Goal: Submit feedback/report problem

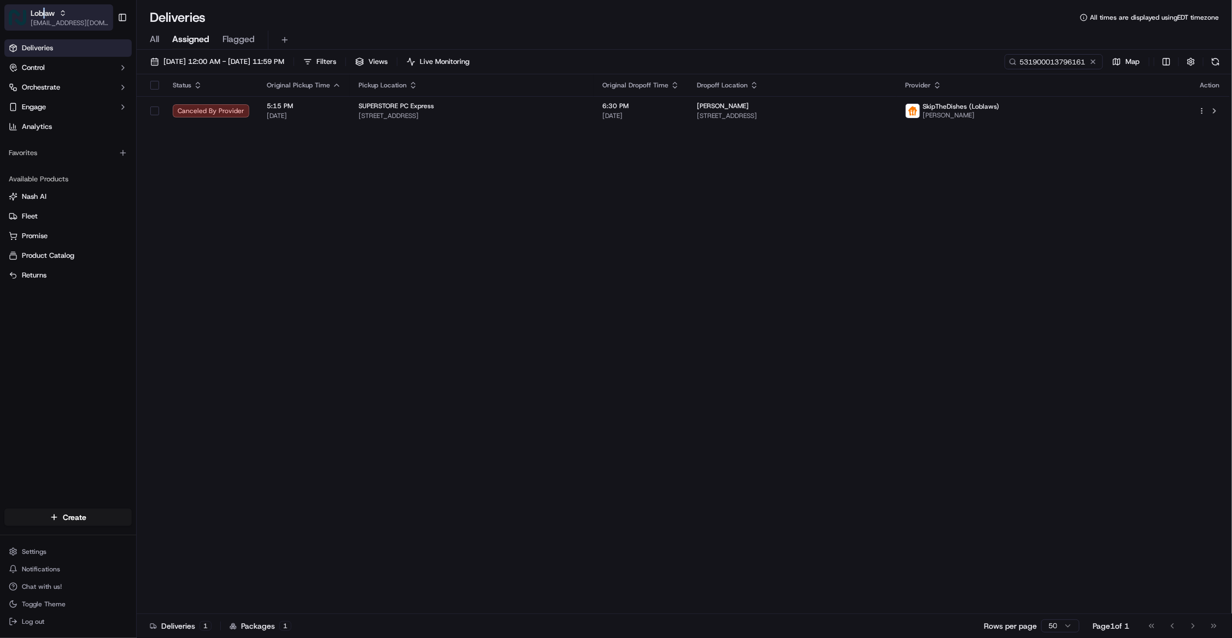
click at [55, 20] on span "[EMAIL_ADDRESS][DOMAIN_NAME]" at bounding box center [70, 23] width 78 height 9
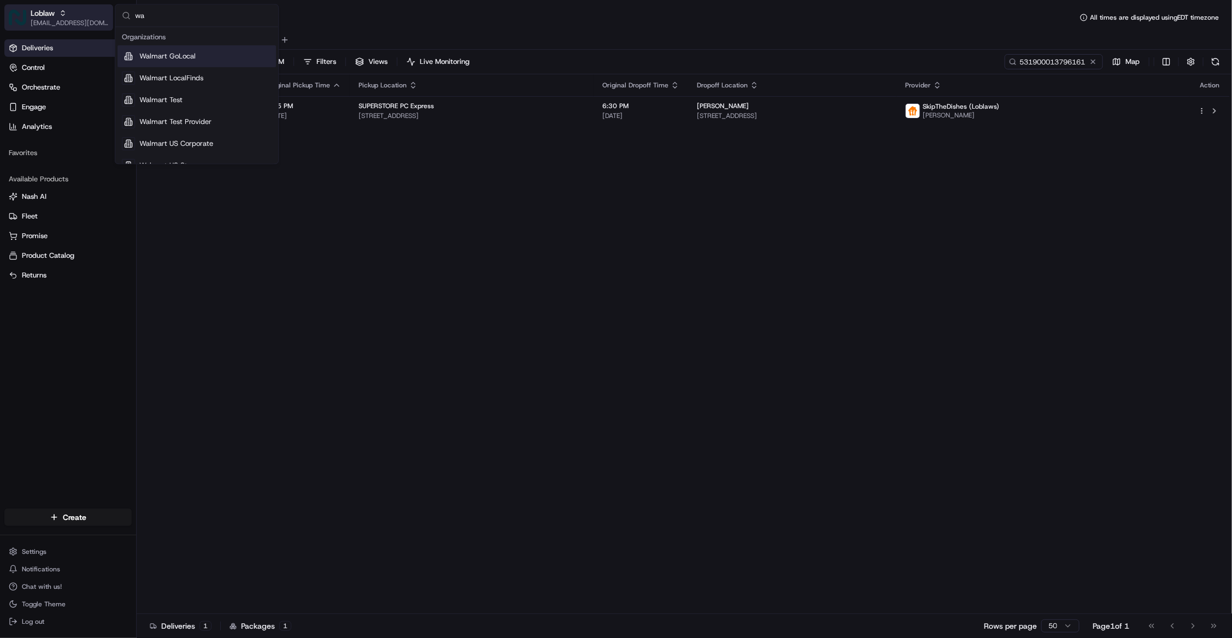
type input "w"
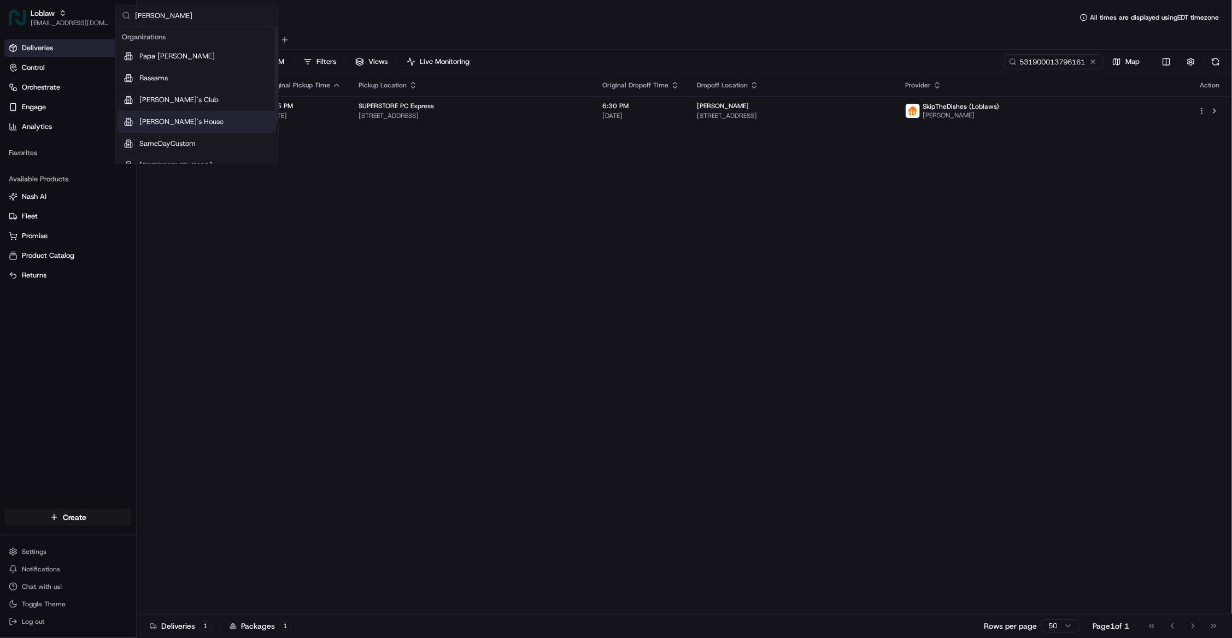
type input "sam"
click at [163, 122] on span "Sam's House" at bounding box center [181, 122] width 84 height 10
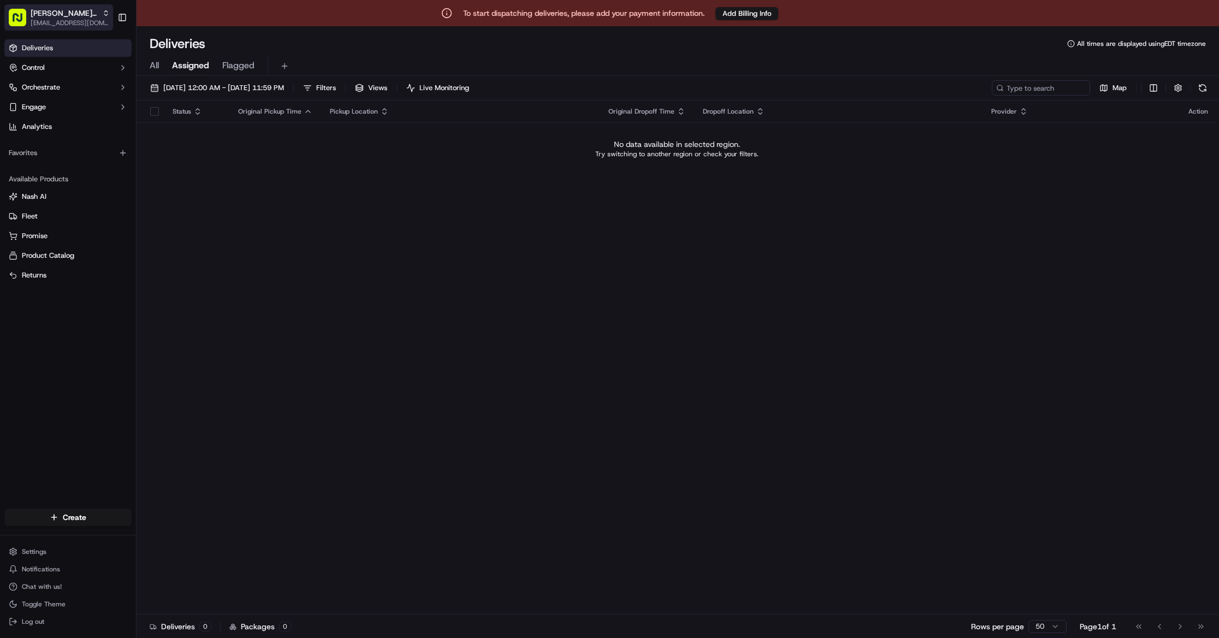
click at [33, 11] on span "Sam's House" at bounding box center [64, 13] width 67 height 11
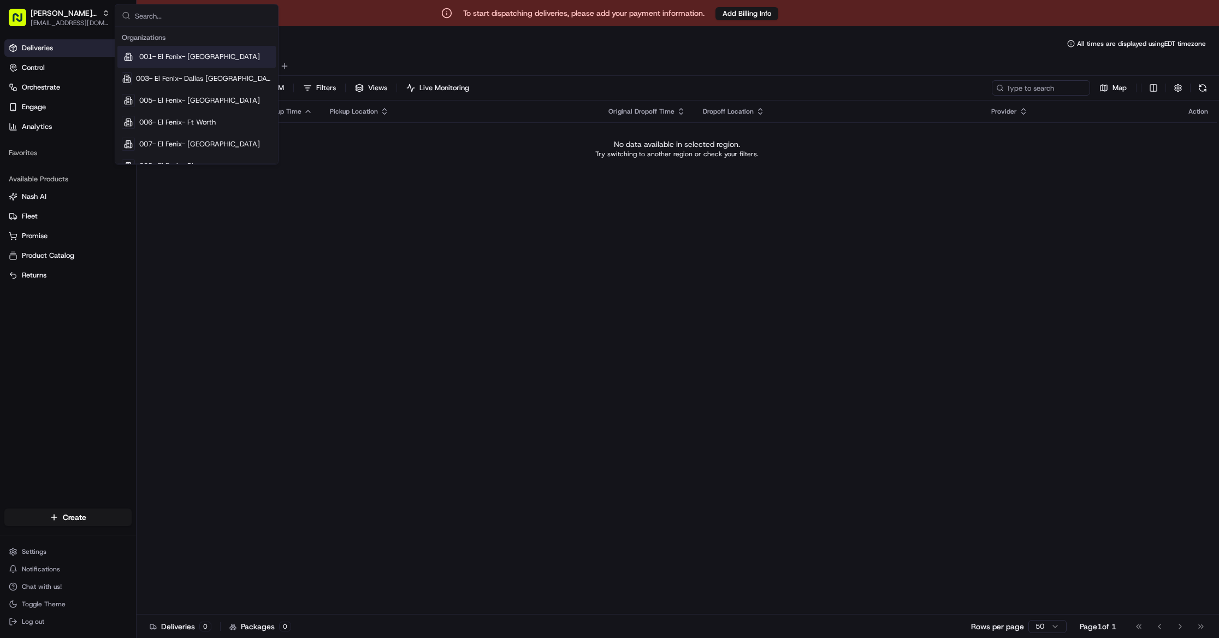
click at [148, 15] on input "text" at bounding box center [203, 16] width 137 height 22
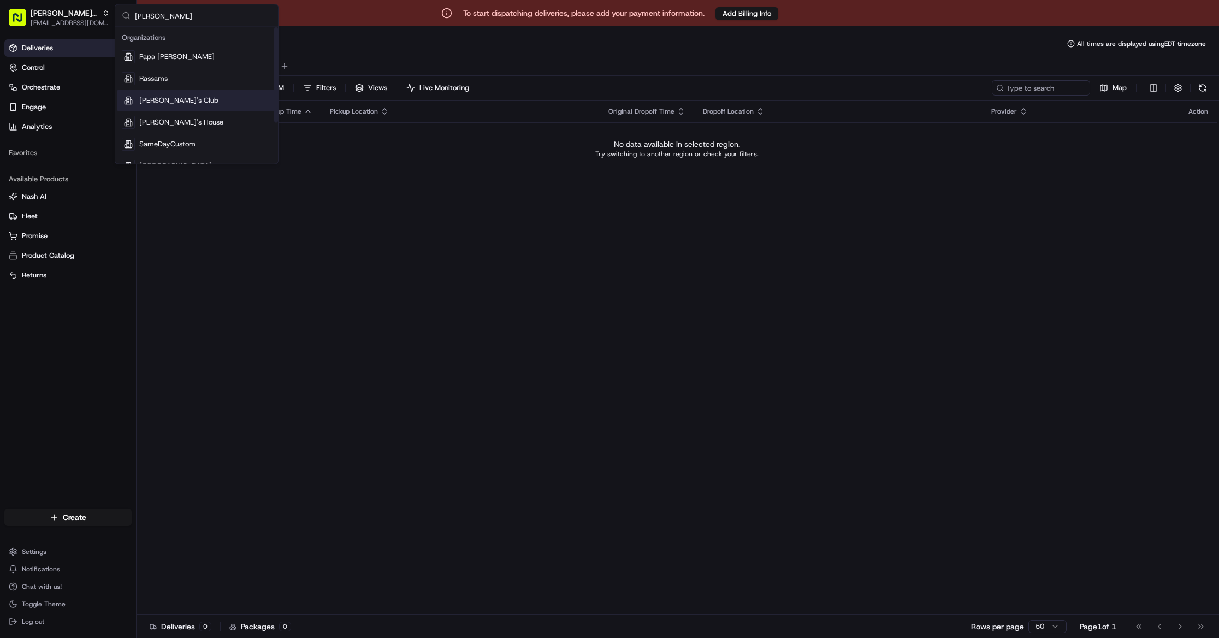
type input "sam"
click at [169, 98] on span "Sam's Club" at bounding box center [178, 101] width 79 height 10
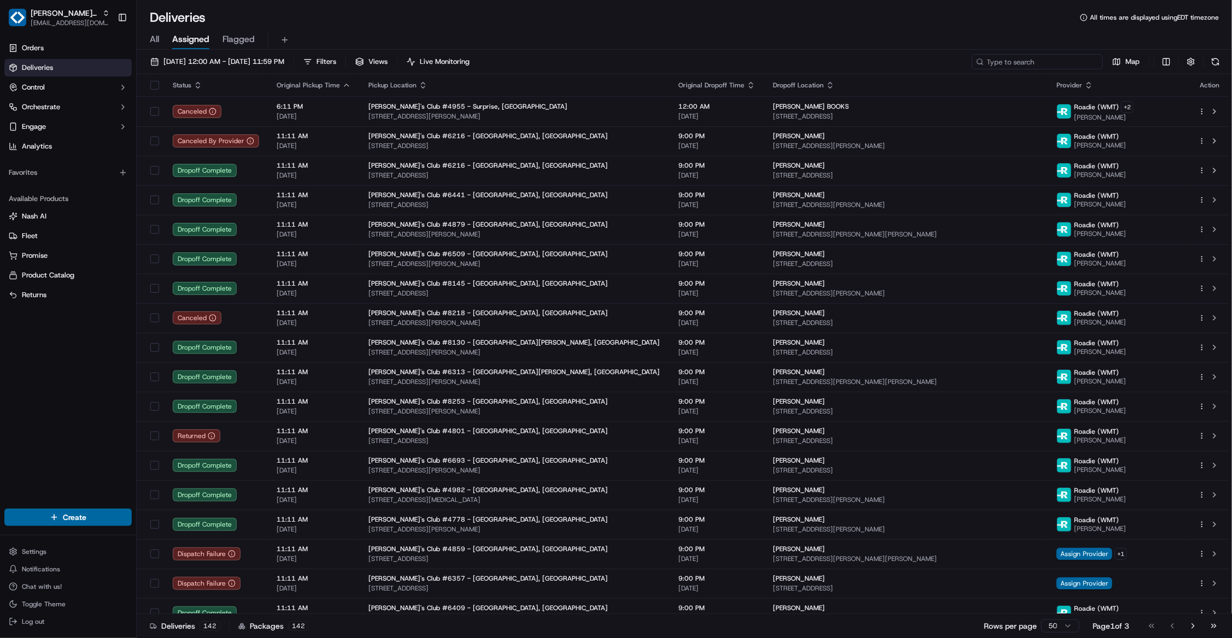
click at [1038, 64] on input at bounding box center [1036, 61] width 131 height 15
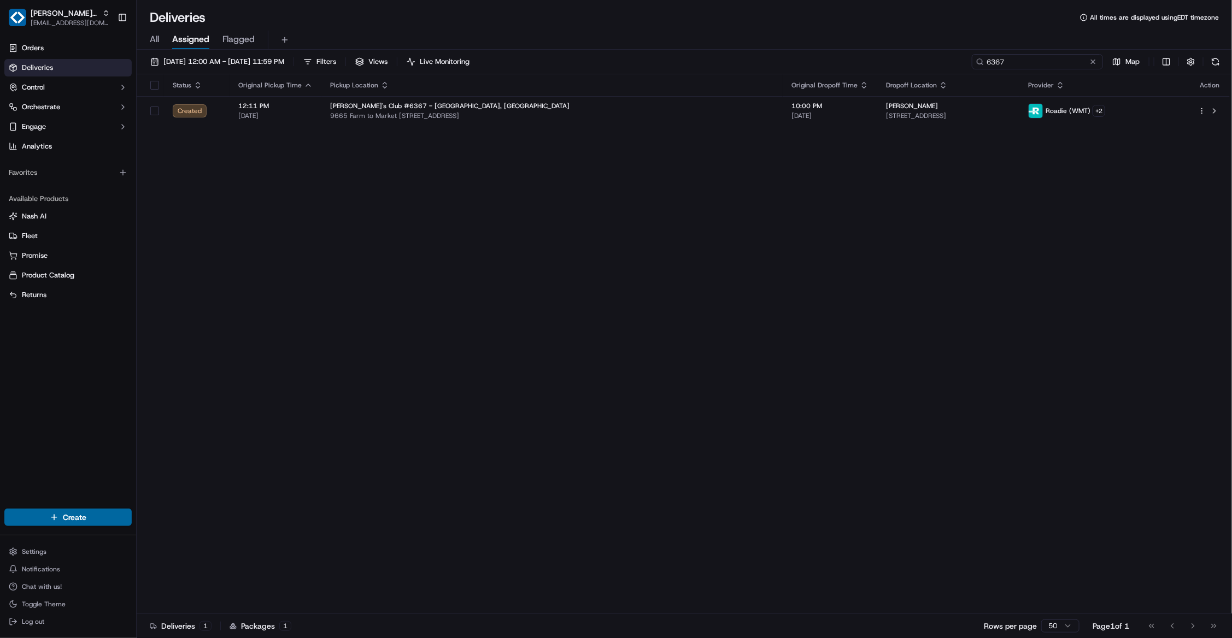
click at [987, 59] on input "6367" at bounding box center [1036, 61] width 131 height 15
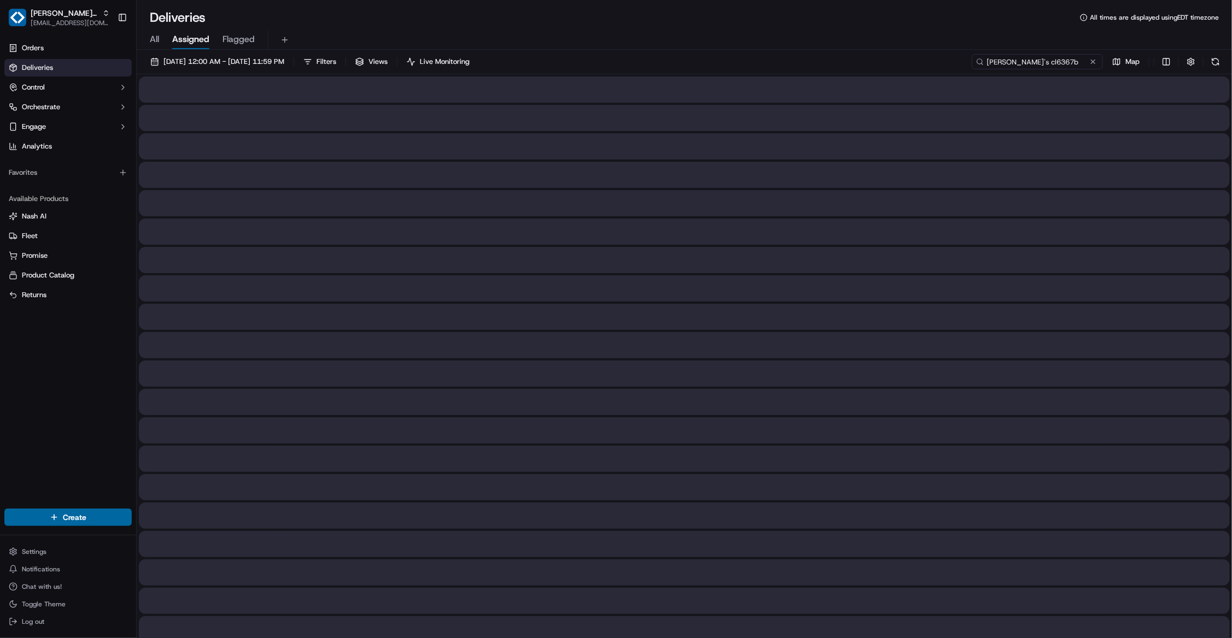
type input "sam's cl6367b"
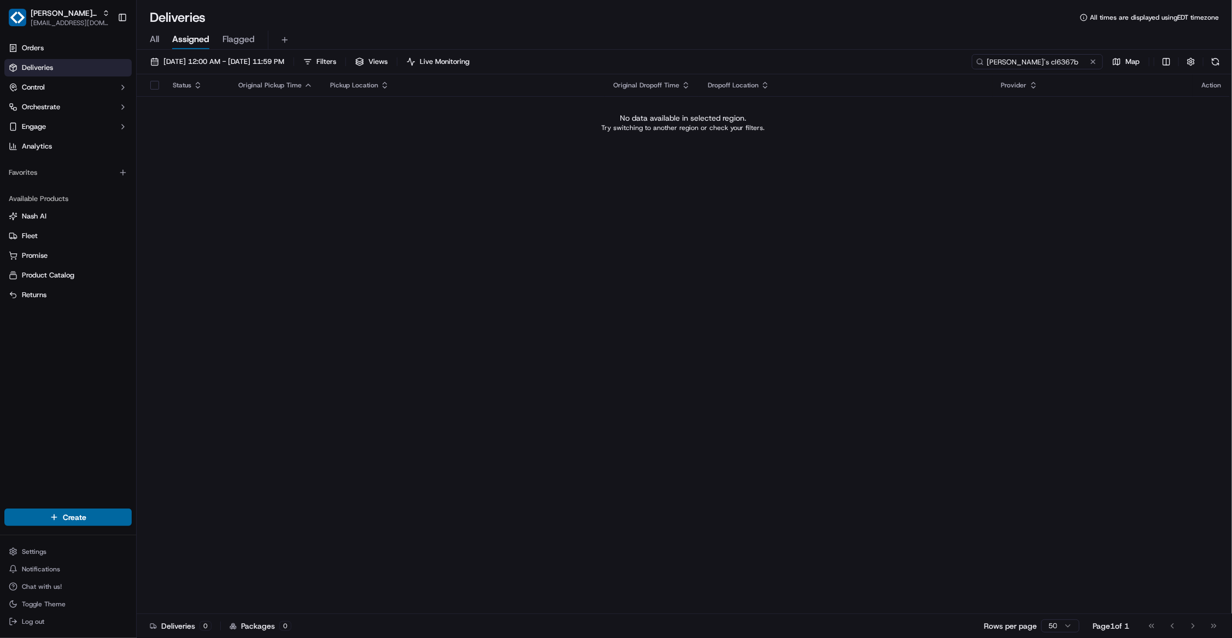
drag, startPoint x: 1054, startPoint y: 57, endPoint x: 872, endPoint y: 53, distance: 182.0
click at [872, 53] on div "09/19/2025 12:00 AM - 09/19/2025 11:59 PM Filters Views Live Monitoring sam's c…" at bounding box center [684, 345] width 1095 height 591
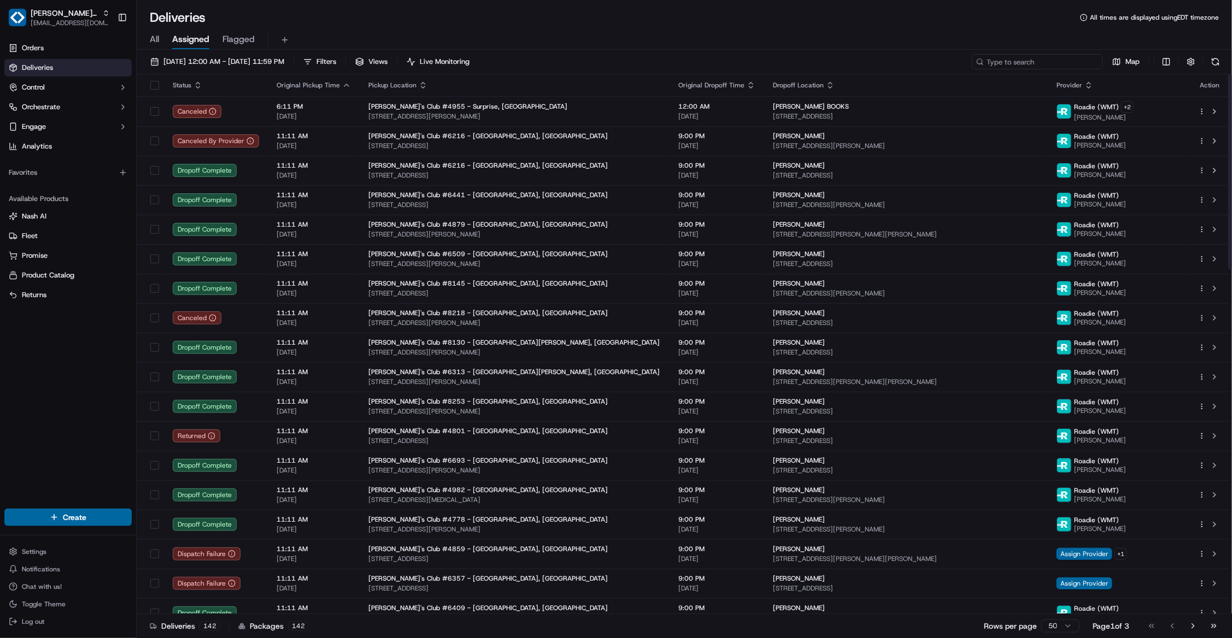
click at [1035, 54] on input at bounding box center [1036, 61] width 131 height 15
paste input "sam's club 6367"
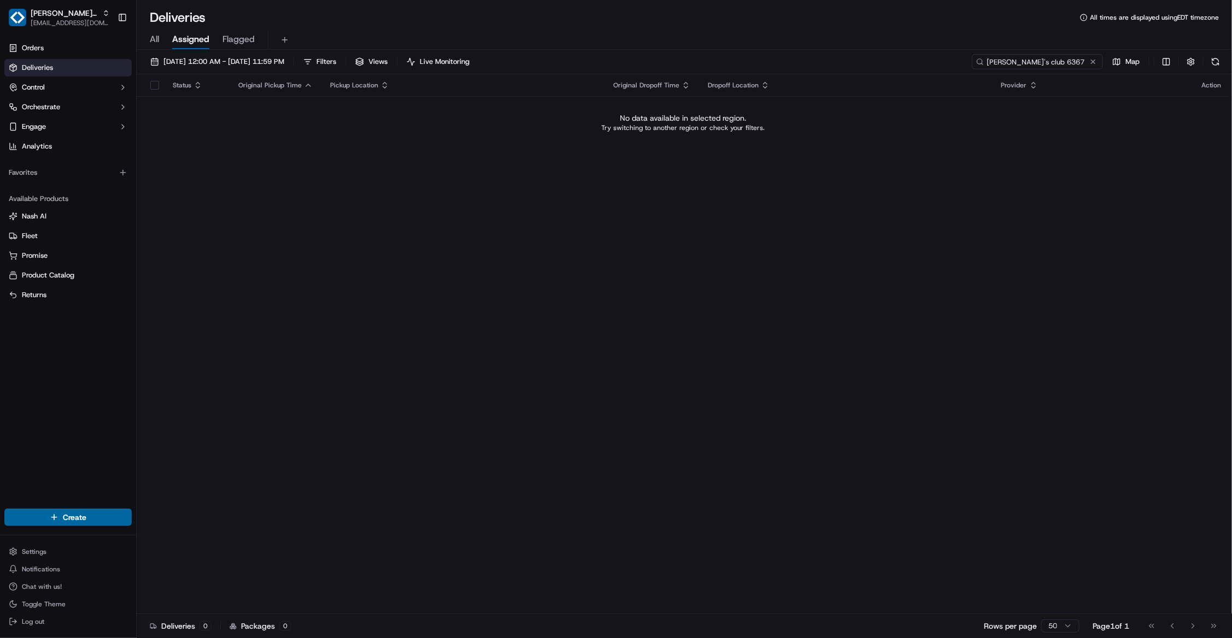
click at [1023, 63] on input "sam's club 6367" at bounding box center [1036, 61] width 131 height 15
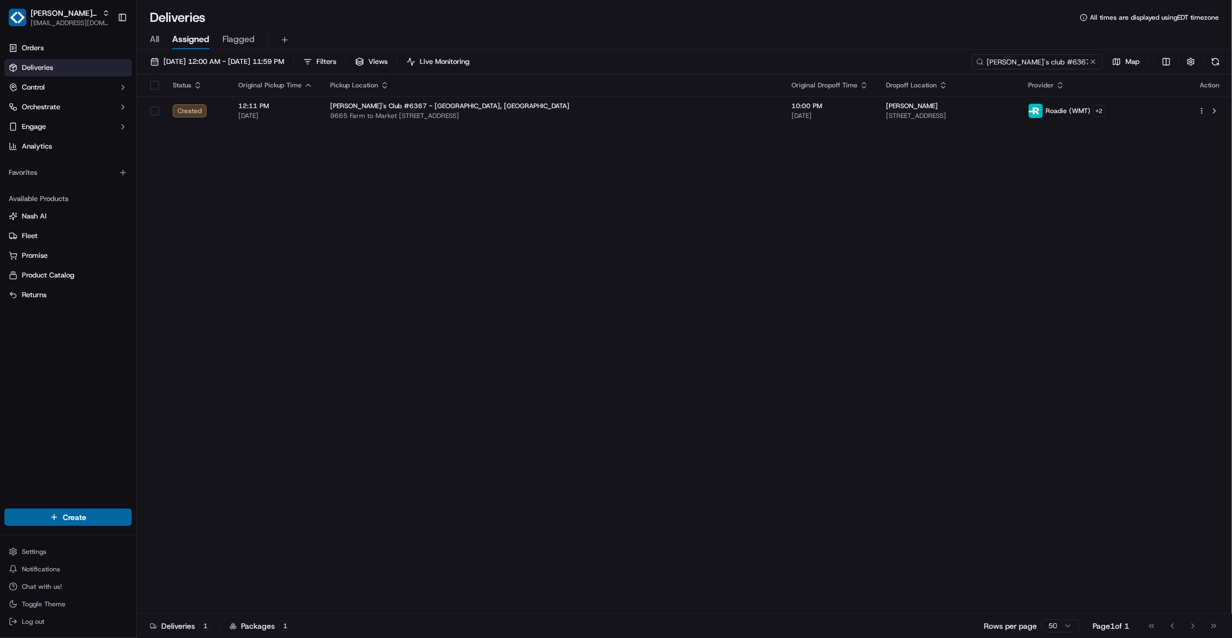
type input "sam's club #6367"
click at [794, 258] on div "Status Original Pickup Time Pickup Location Original Dropoff Time Dropoff Locat…" at bounding box center [683, 344] width 1093 height 540
click at [60, 382] on div "Orders Deliveries Control Orchestrate Engage Analytics Favorites Available Prod…" at bounding box center [68, 267] width 136 height 465
click at [43, 22] on span "jespique@nashhelp.com" at bounding box center [70, 23] width 79 height 9
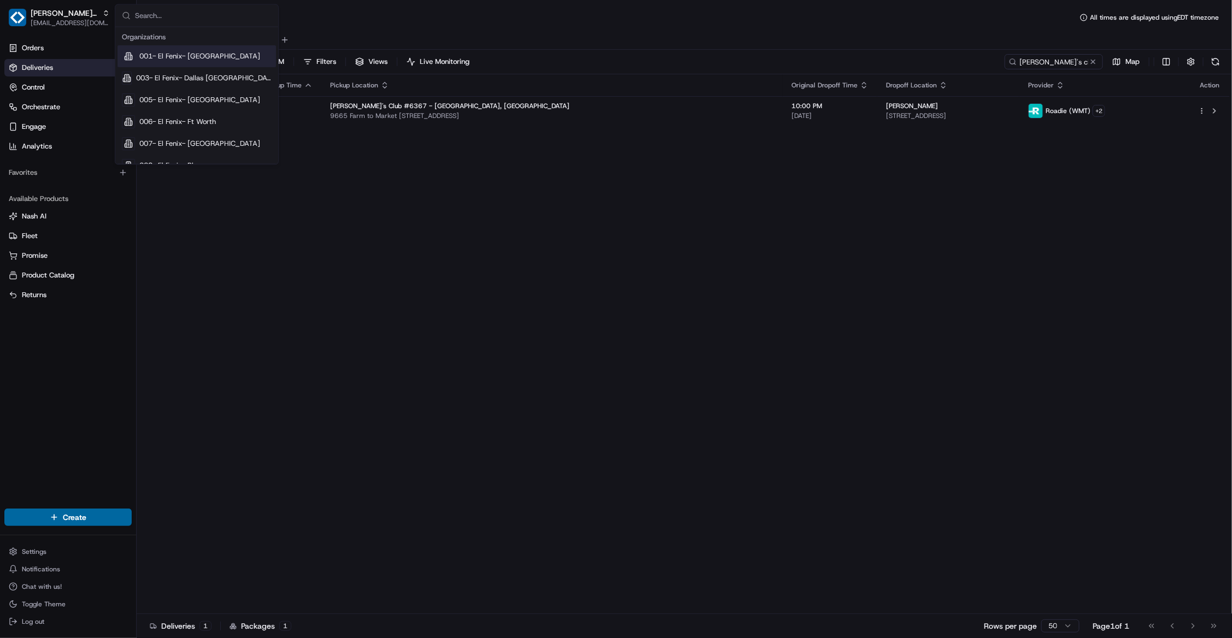
click at [197, 21] on input "text" at bounding box center [203, 16] width 137 height 22
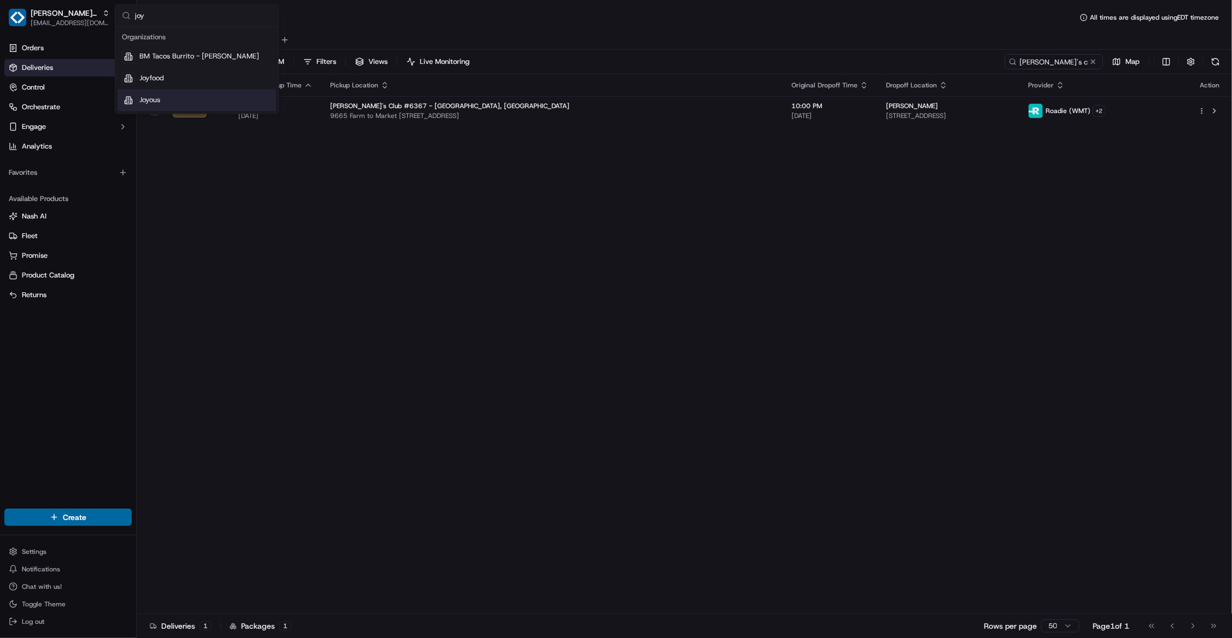
type input "joy"
click at [160, 104] on span "Joyous" at bounding box center [149, 101] width 21 height 10
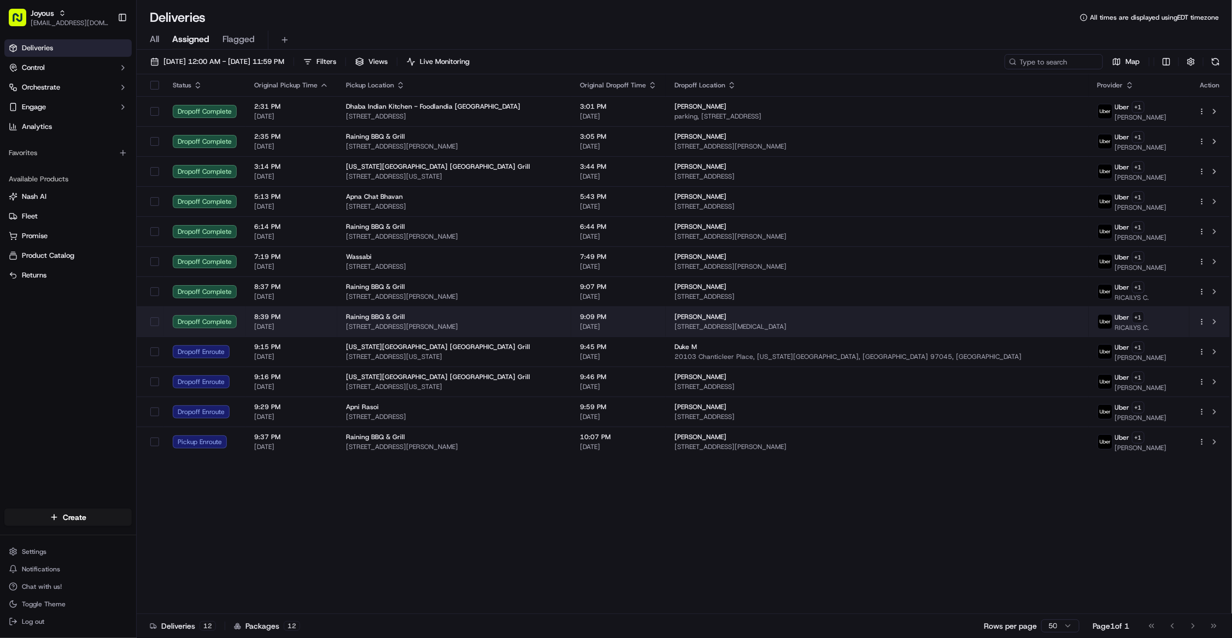
click at [657, 321] on span "9:09 PM" at bounding box center [618, 317] width 77 height 9
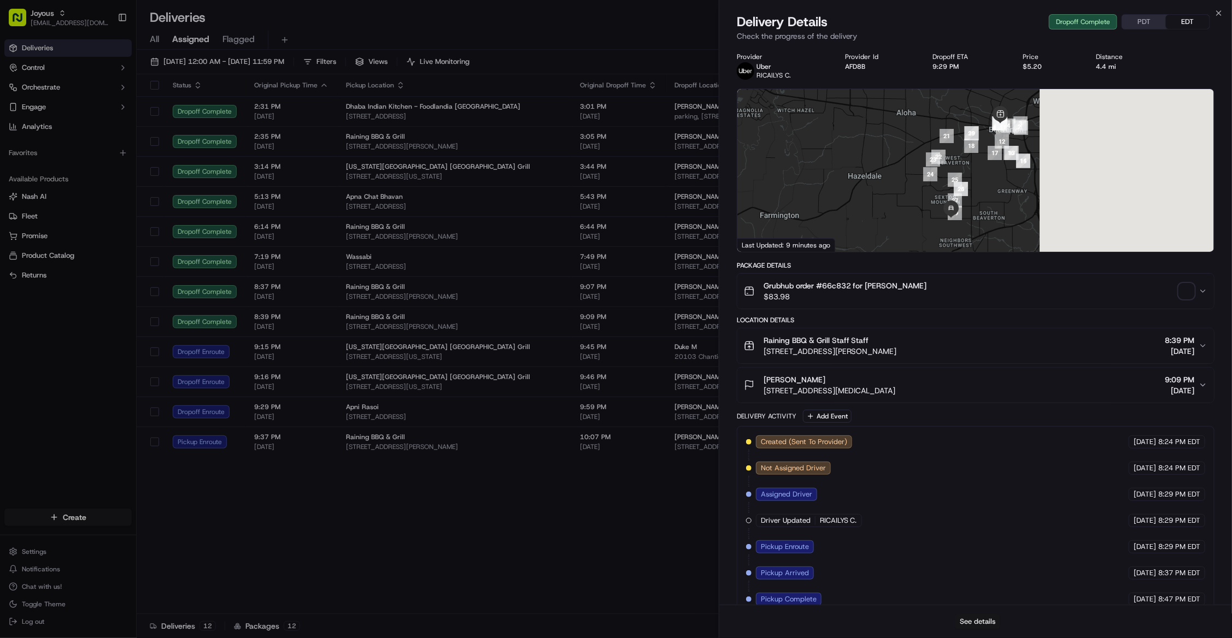
click at [985, 622] on button "See details" at bounding box center [977, 621] width 45 height 15
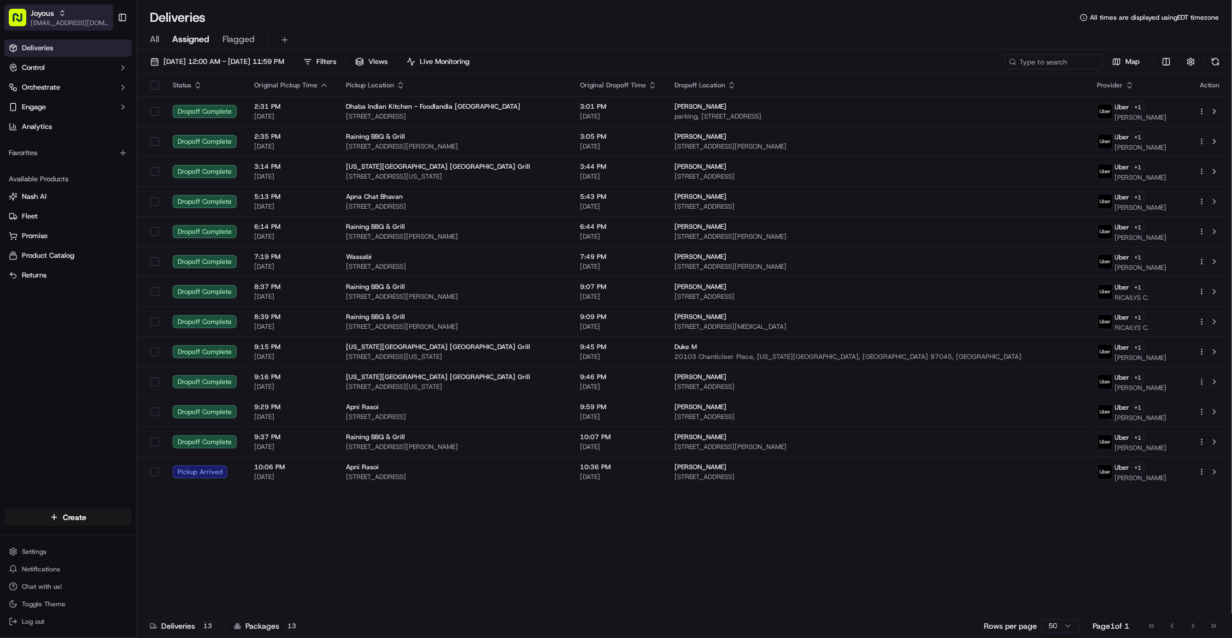
click at [37, 16] on div "Joyous jespique@nashhelp.com" at bounding box center [70, 18] width 78 height 20
type input "ezcater"
click at [169, 48] on div "ezCater" at bounding box center [196, 57] width 158 height 22
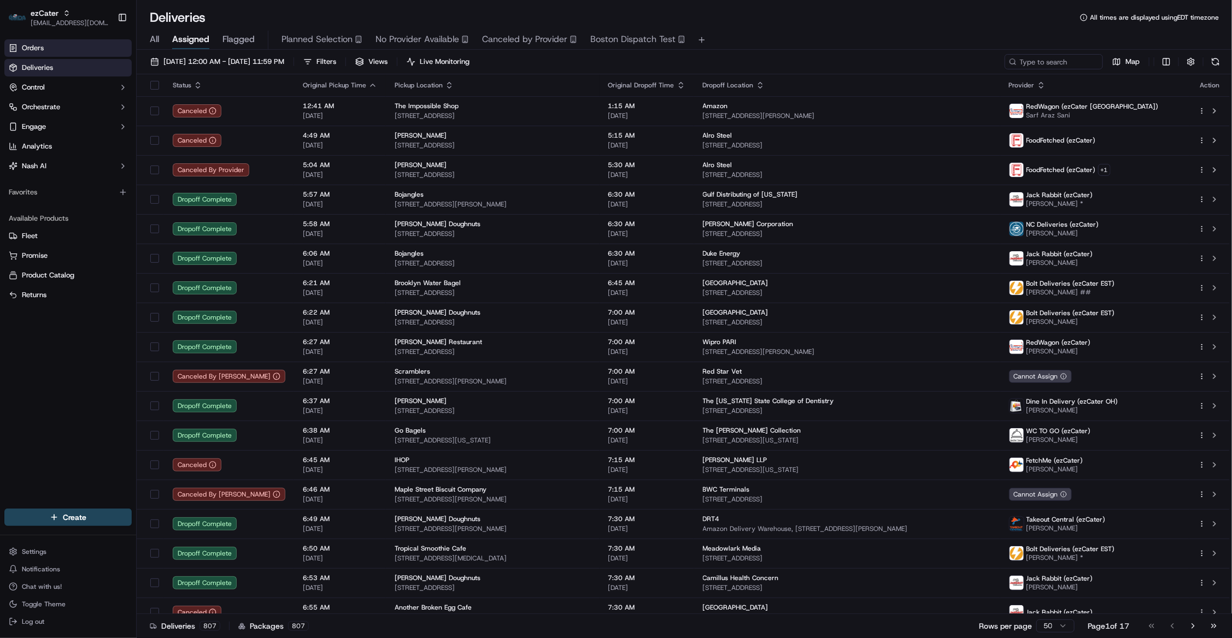
click at [46, 48] on link "Orders" at bounding box center [67, 47] width 127 height 17
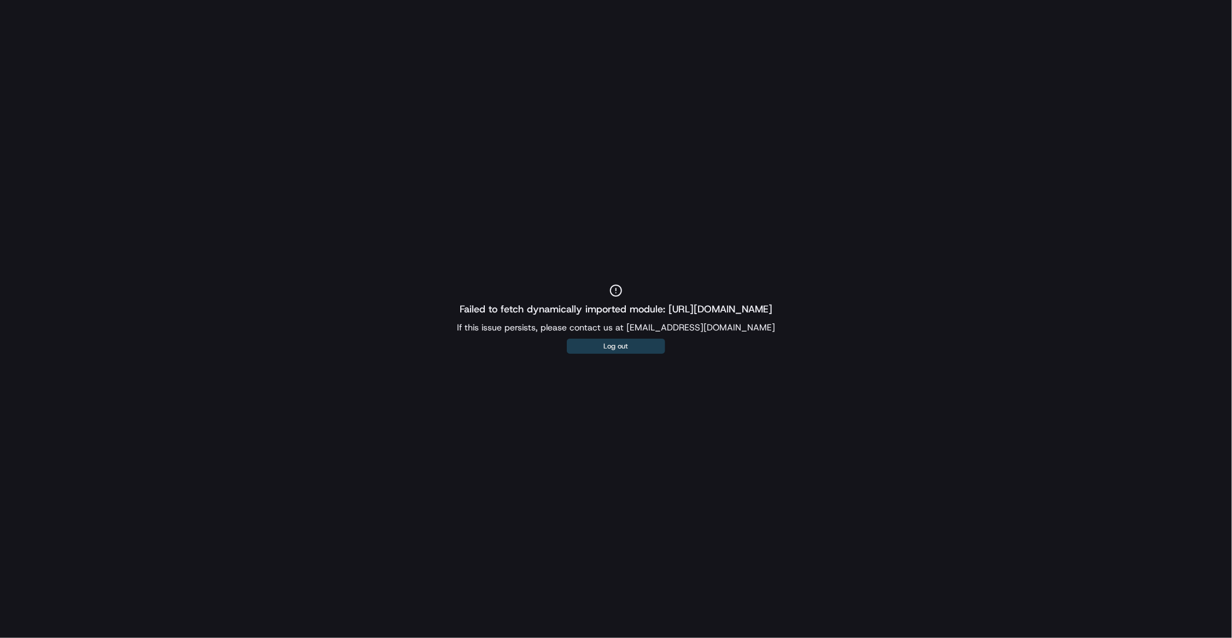
click at [618, 350] on button "Log out" at bounding box center [616, 346] width 98 height 15
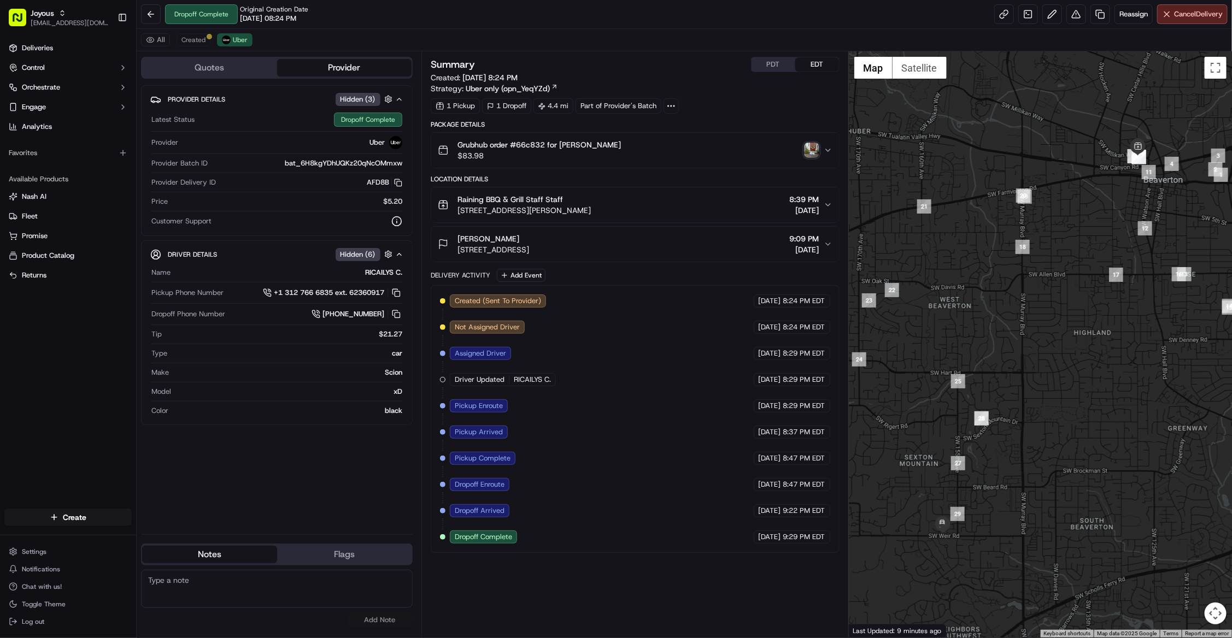
click at [810, 157] on img "button" at bounding box center [811, 150] width 15 height 15
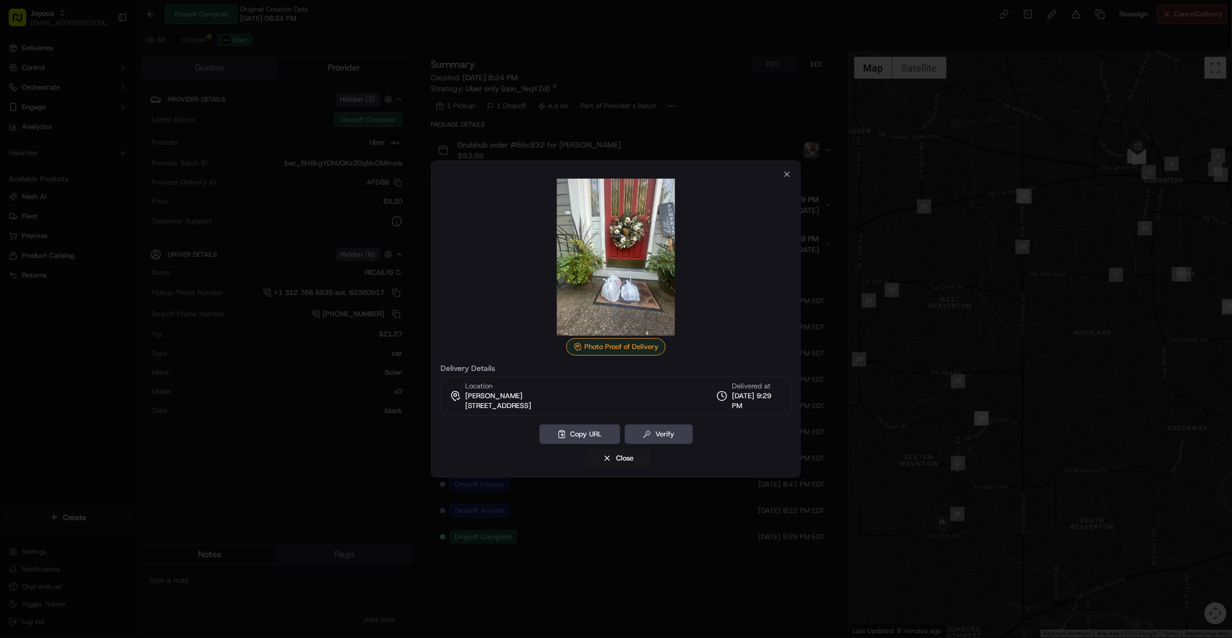
click at [323, 409] on div at bounding box center [616, 319] width 1232 height 638
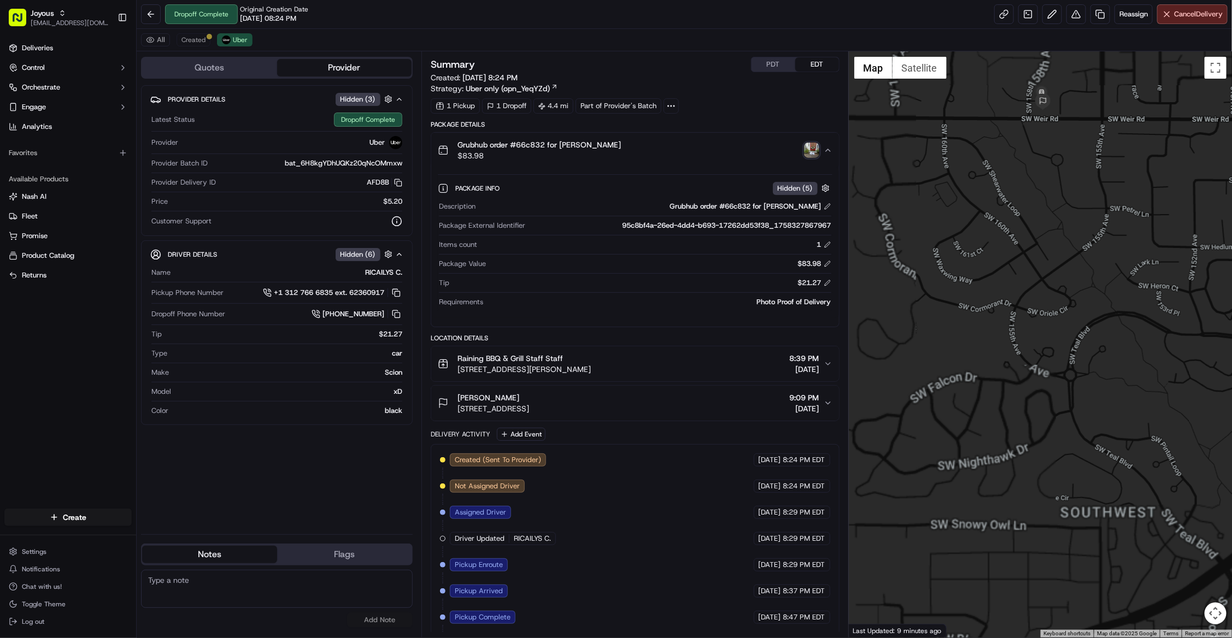
drag, startPoint x: 1071, startPoint y: 217, endPoint x: 1028, endPoint y: 236, distance: 46.7
click at [1075, 311] on div at bounding box center [1040, 344] width 383 height 586
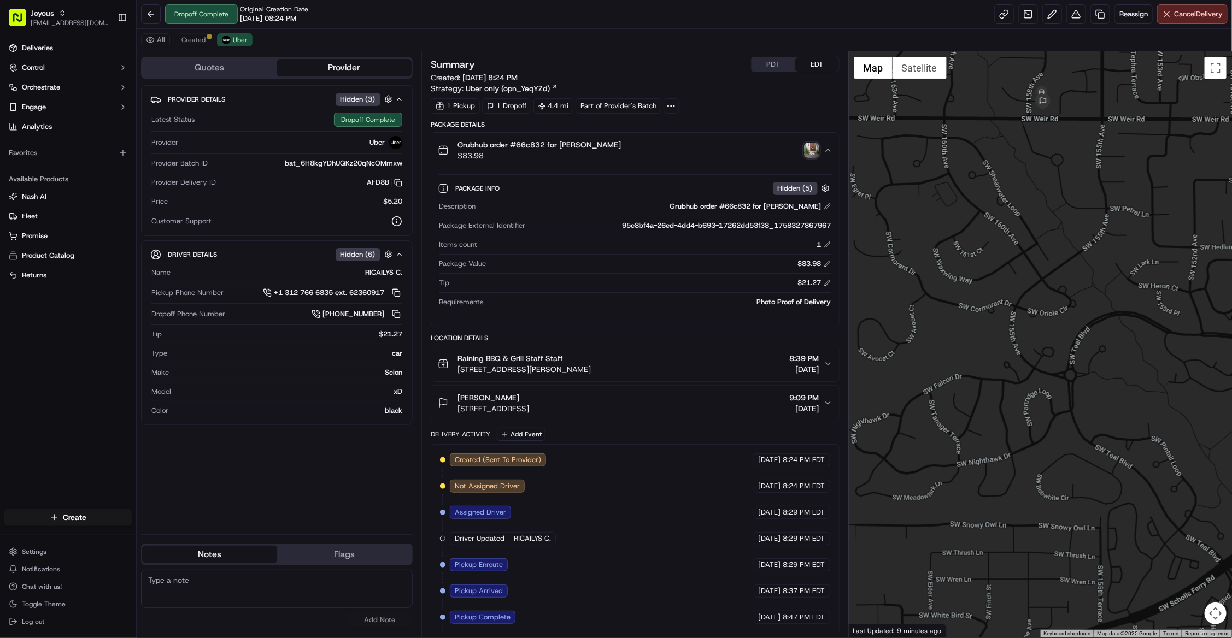
drag, startPoint x: 1032, startPoint y: 190, endPoint x: 1041, endPoint y: 374, distance: 184.4
click at [1043, 385] on div at bounding box center [1040, 344] width 383 height 586
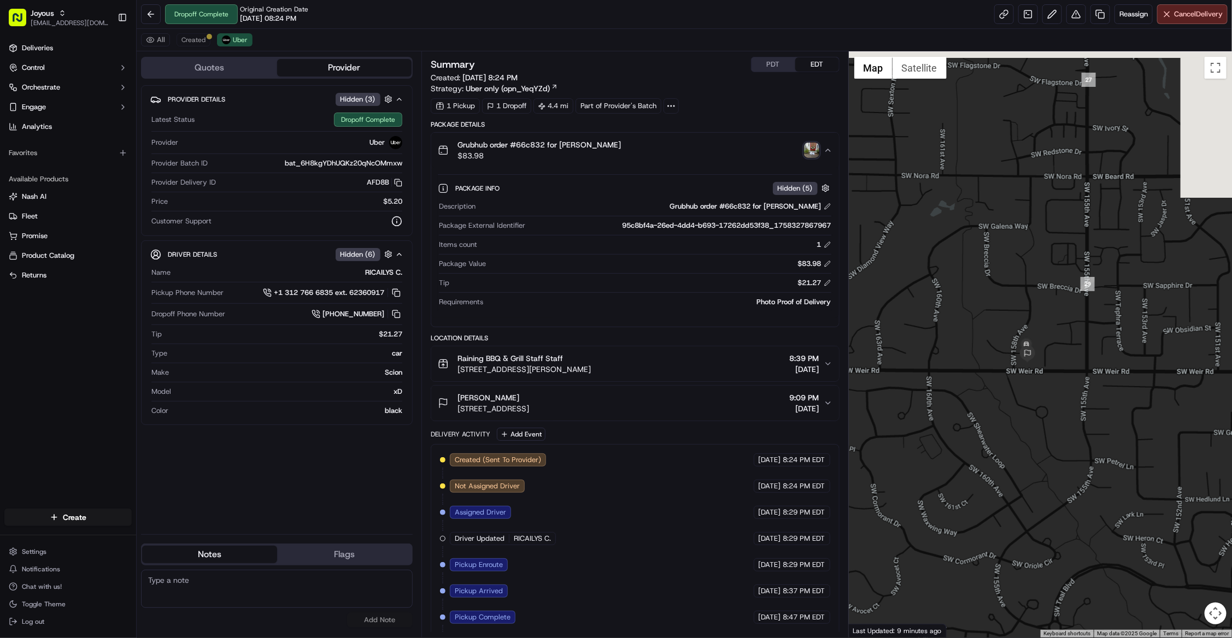
drag, startPoint x: 1059, startPoint y: 170, endPoint x: 1044, endPoint y: 423, distance: 252.9
click at [1044, 423] on div at bounding box center [1040, 344] width 383 height 586
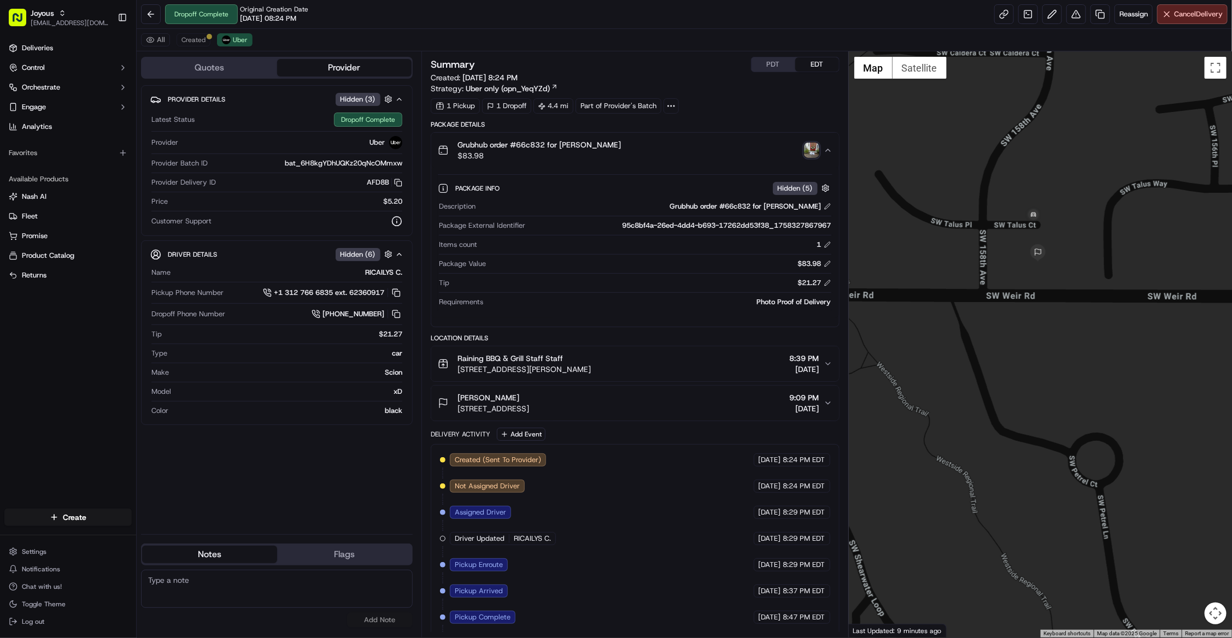
click at [826, 408] on icon "button" at bounding box center [827, 403] width 9 height 9
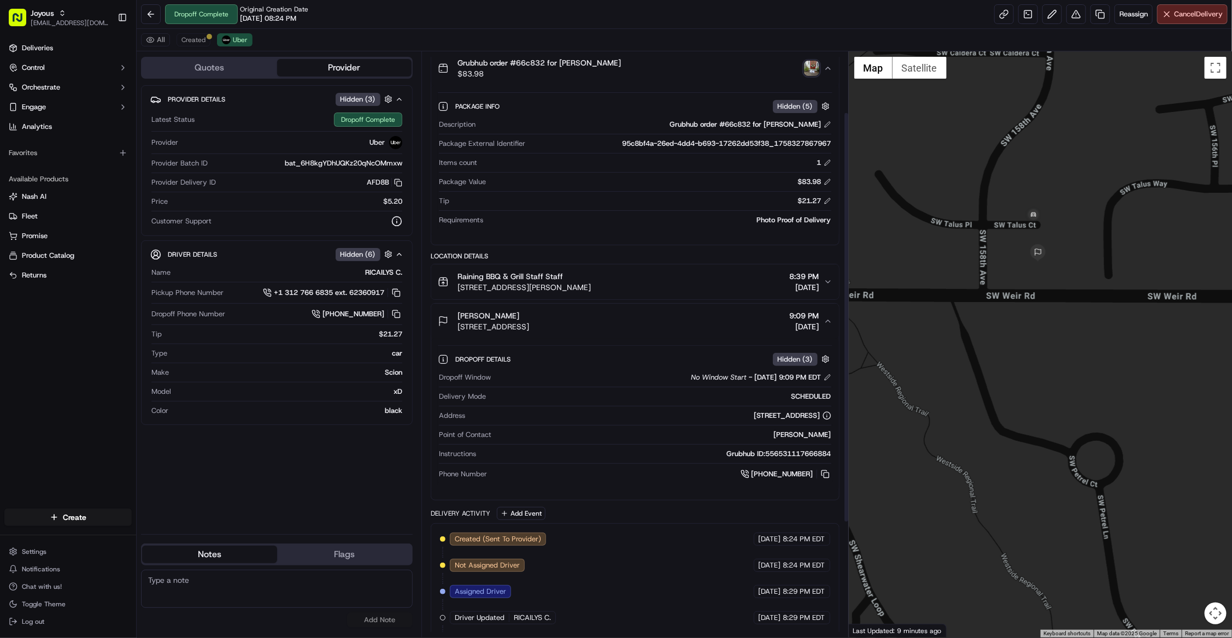
scroll to position [164, 0]
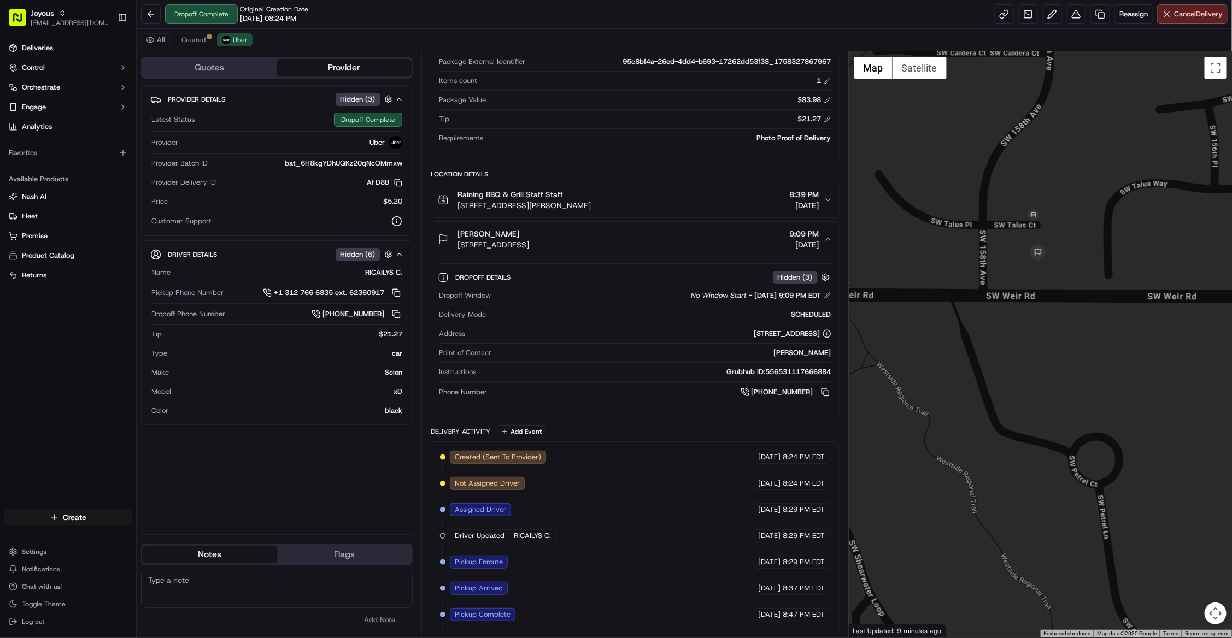
click at [651, 500] on div "Created (Sent To Provider) Uber 09/19/2025 8:24 PM EDT Not Assigned Driver Uber…" at bounding box center [635, 575] width 390 height 249
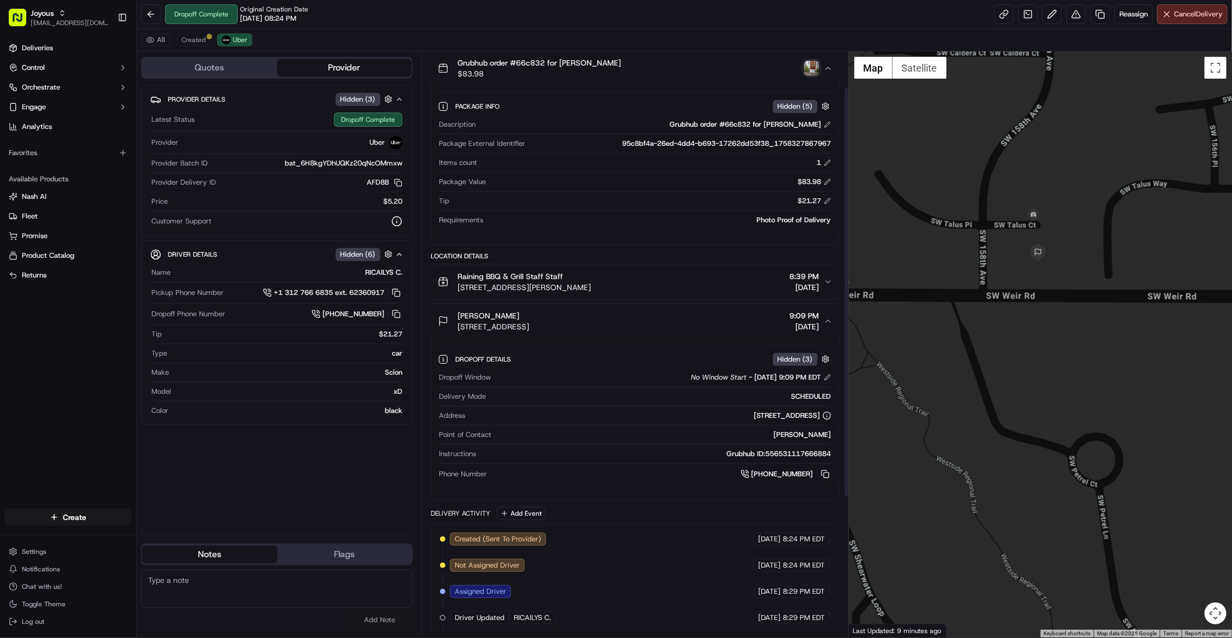
scroll to position [0, 0]
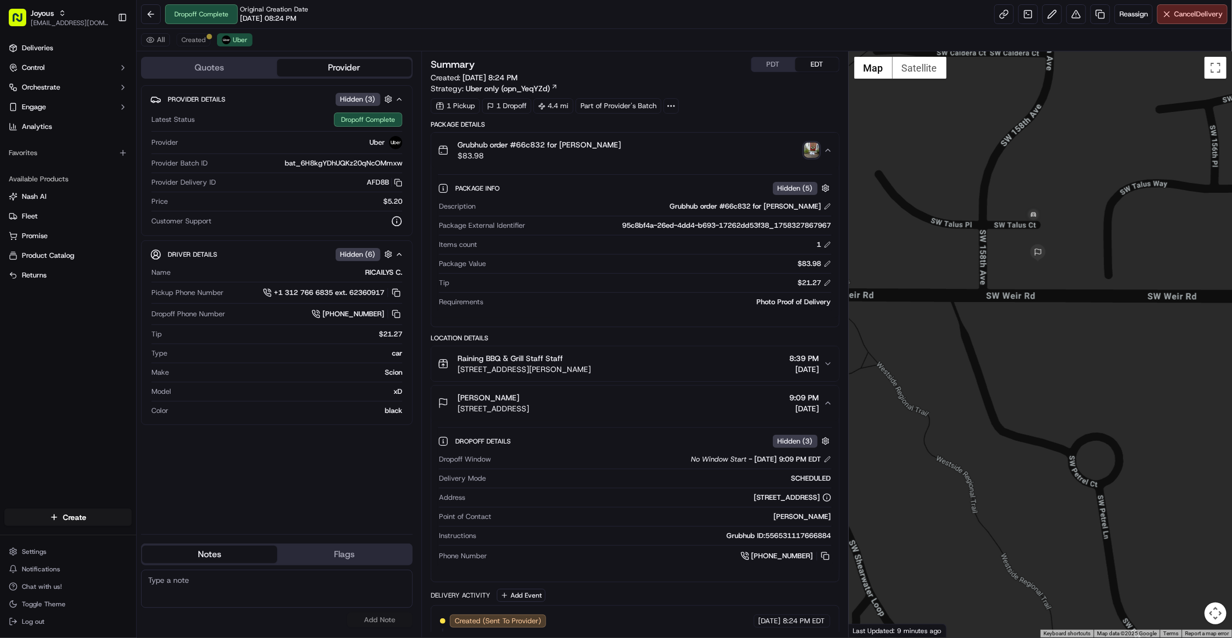
click at [823, 400] on button "Brian F 15740 SW Talus Ct, Beaverton, OR 97007, USA 9:09 PM 09/19/2025" at bounding box center [635, 403] width 408 height 35
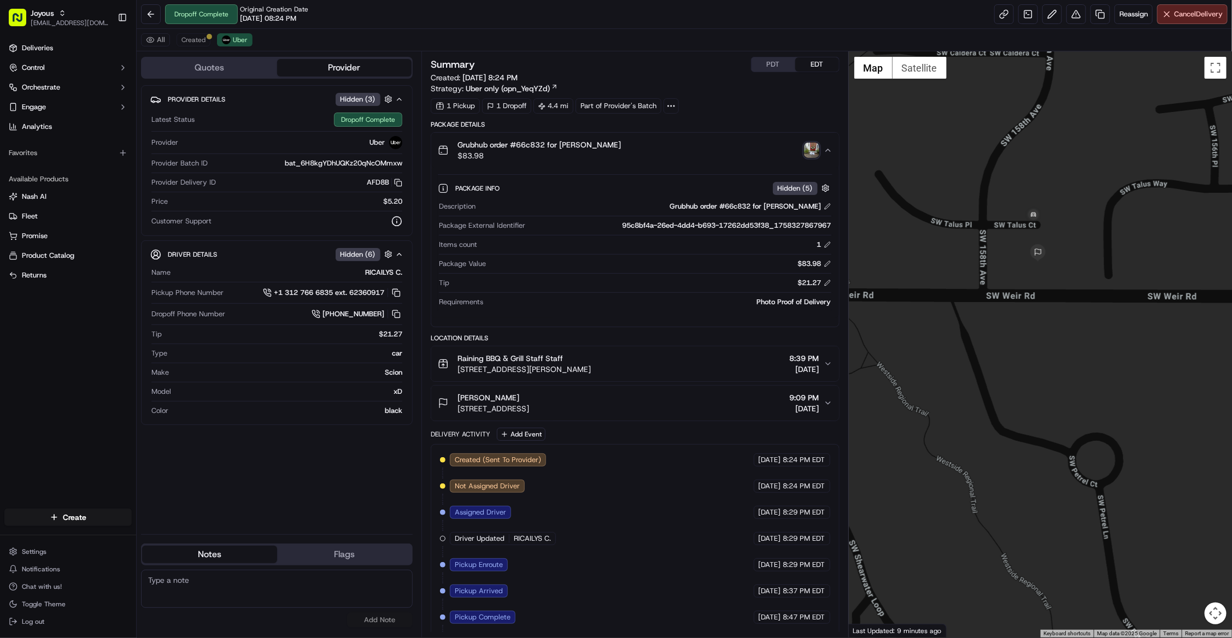
click at [823, 400] on button "Brian F 15740 SW Talus Ct, Beaverton, OR 97007, USA 9:09 PM 09/19/2025" at bounding box center [635, 403] width 408 height 35
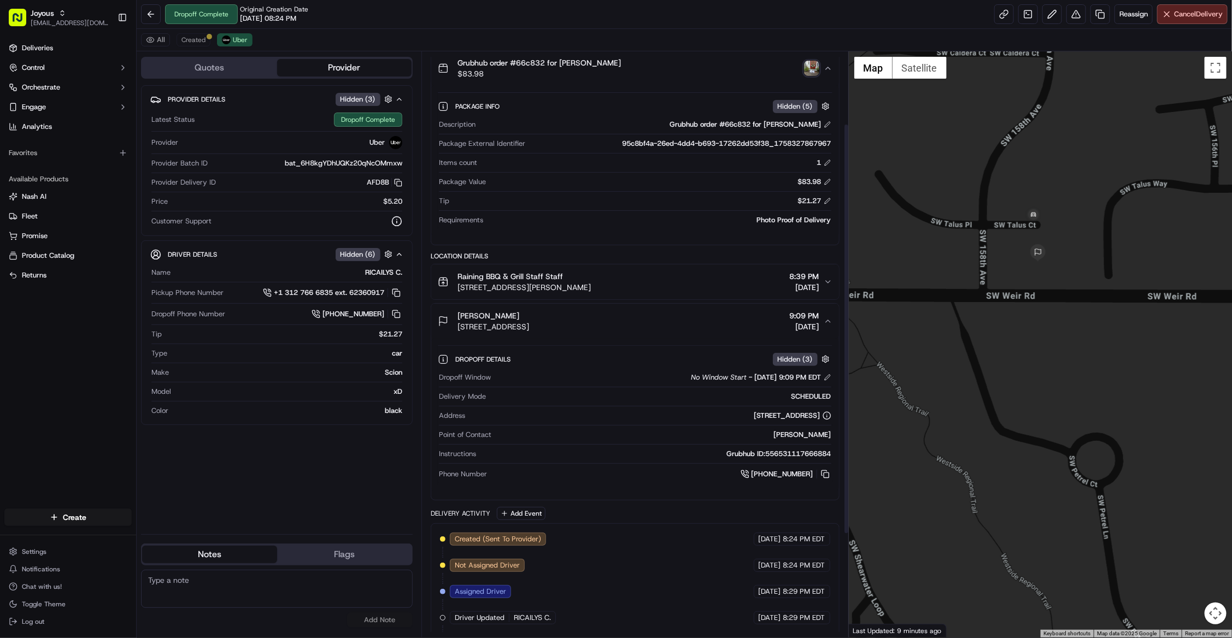
scroll to position [164, 0]
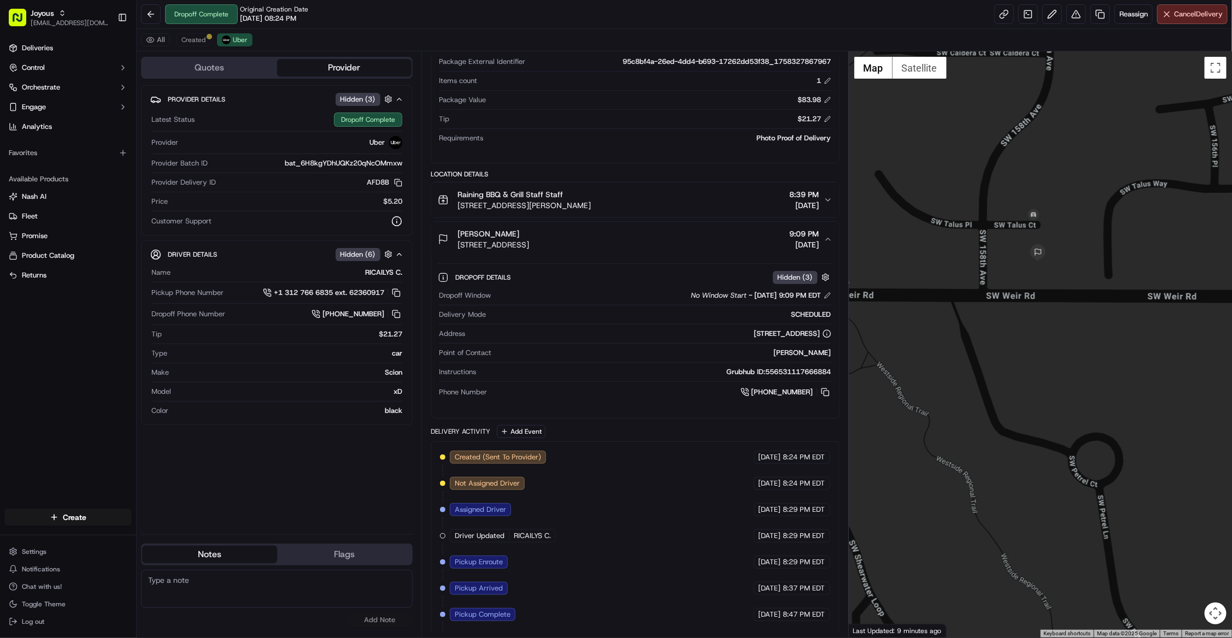
click at [274, 484] on div "Provider Details Hidden ( 3 ) Latest Status Dropoff Complete Provider Uber Prov…" at bounding box center [277, 305] width 272 height 440
click at [703, 203] on div "Raining BBQ & Grill Staff Staff 4250 SW Rose Biggi Ave, Beaverton, OR 97005, US…" at bounding box center [631, 200] width 386 height 22
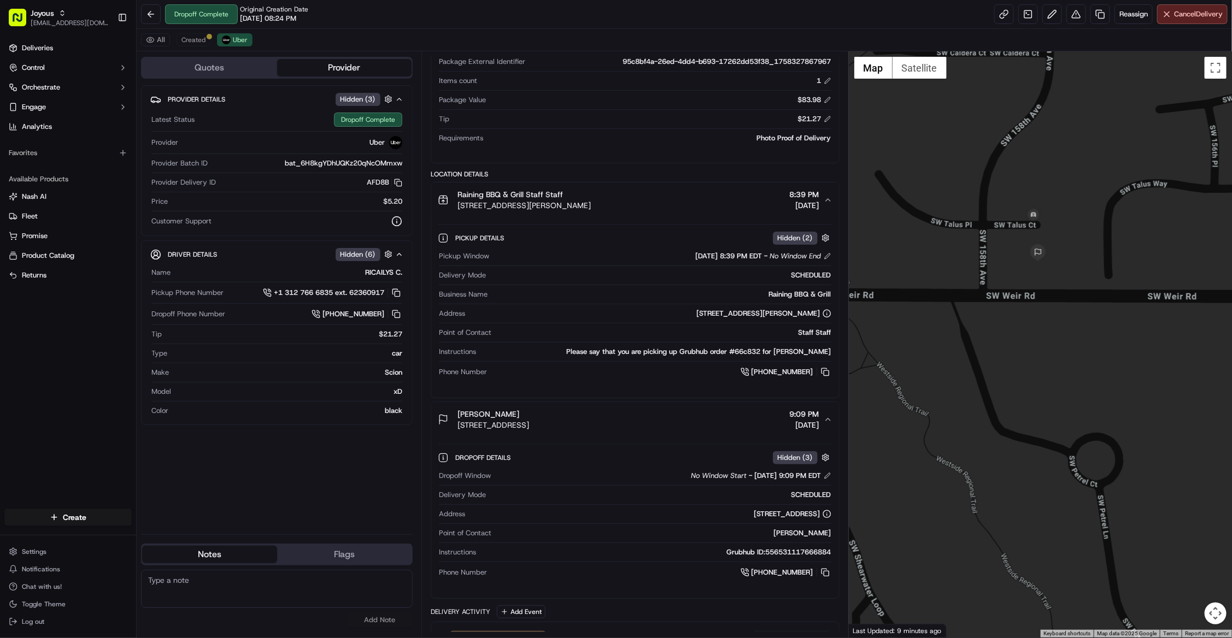
click at [827, 201] on icon "button" at bounding box center [827, 200] width 9 height 9
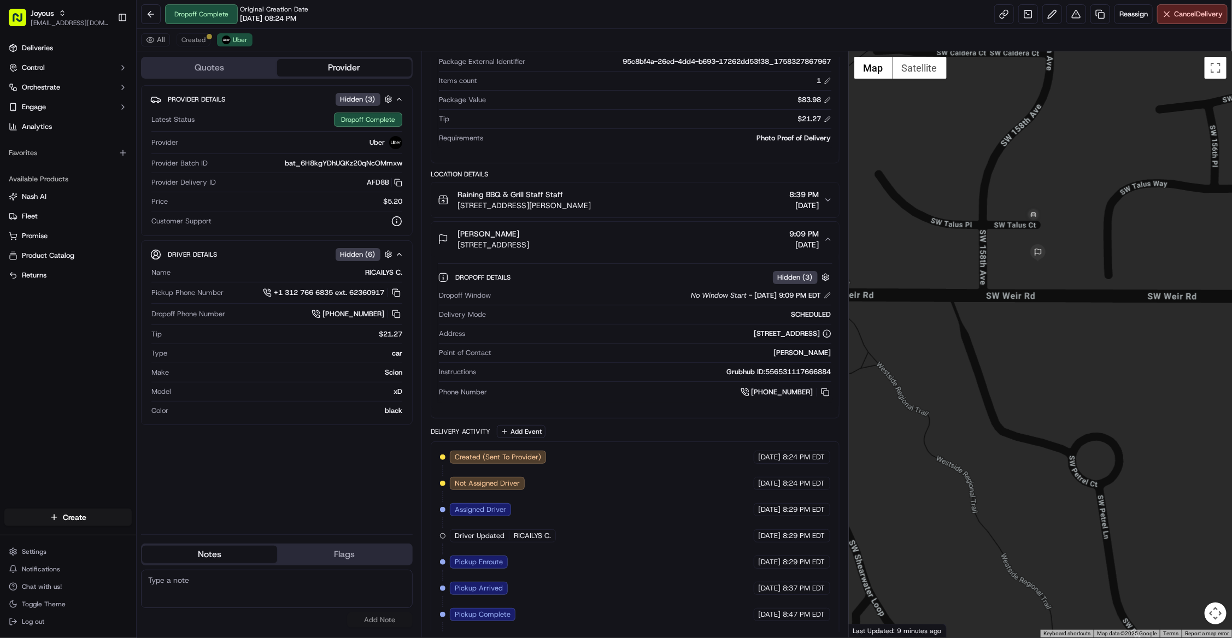
click at [827, 201] on icon "button" at bounding box center [827, 200] width 9 height 9
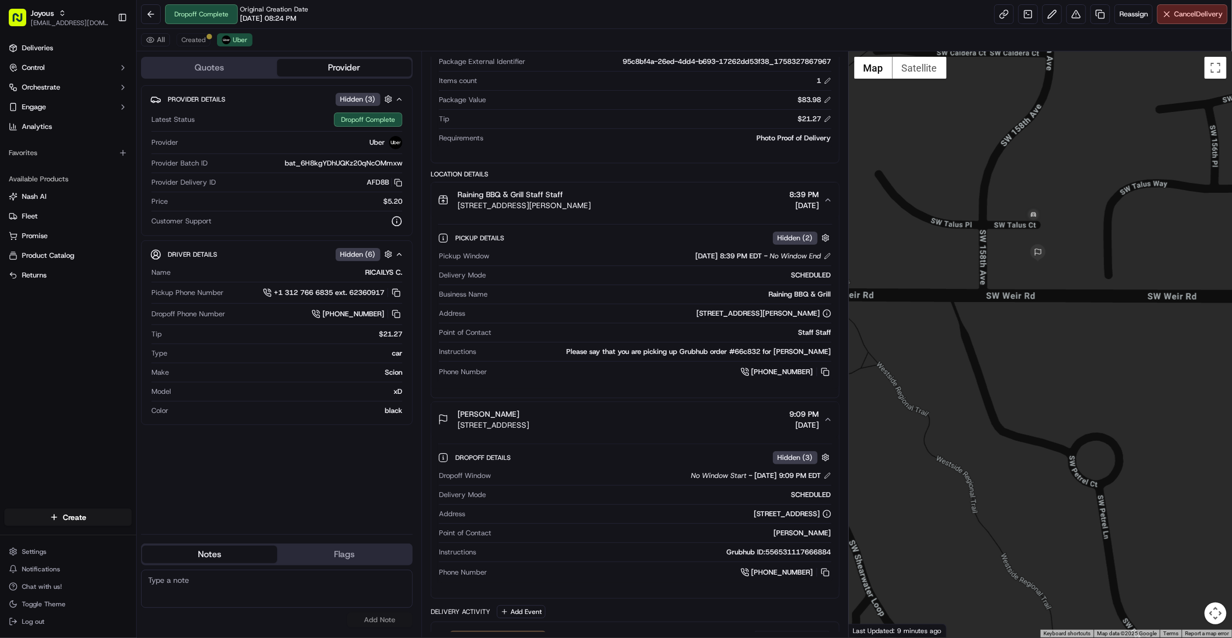
click at [580, 279] on div "SCHEDULED" at bounding box center [660, 275] width 341 height 10
click at [607, 590] on div "Dropoff Details Hidden ( 3 ) Dropoff Window No Window Start - 09/19/2025 9:09 P…" at bounding box center [635, 513] width 408 height 152
click at [697, 217] on button "Raining BBQ & Grill Staff Staff 4250 SW Rose Biggi Ave, Beaverton, OR 97005, US…" at bounding box center [635, 199] width 408 height 35
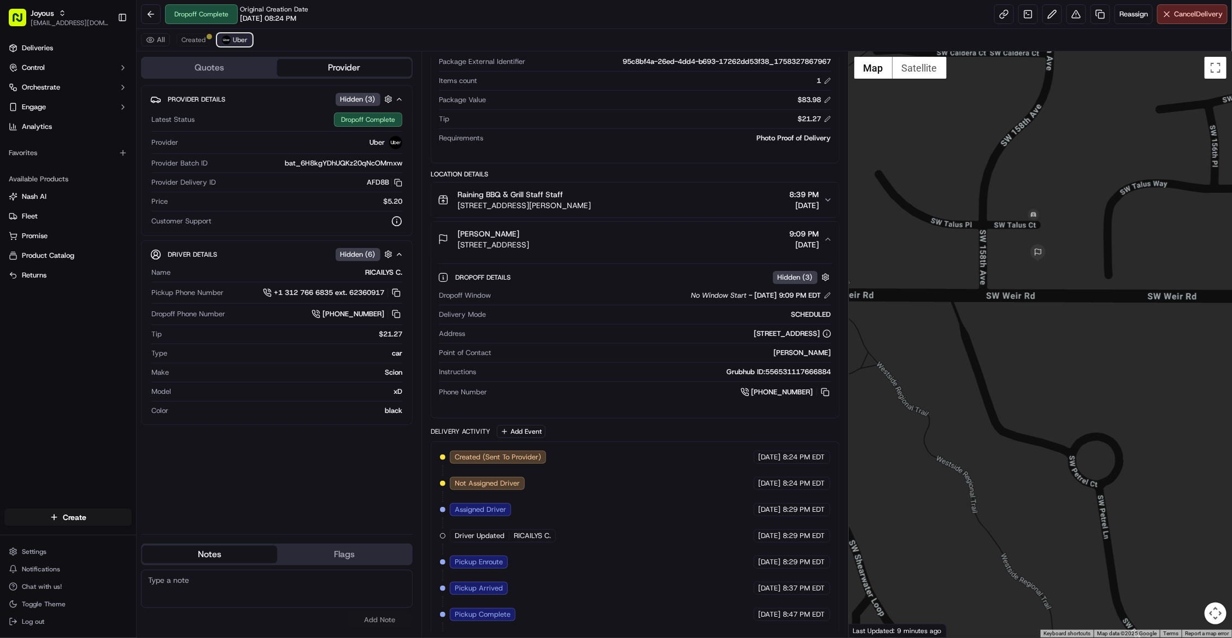
click at [236, 43] on span "Uber" at bounding box center [240, 40] width 15 height 9
click at [179, 43] on button "Created" at bounding box center [193, 39] width 34 height 13
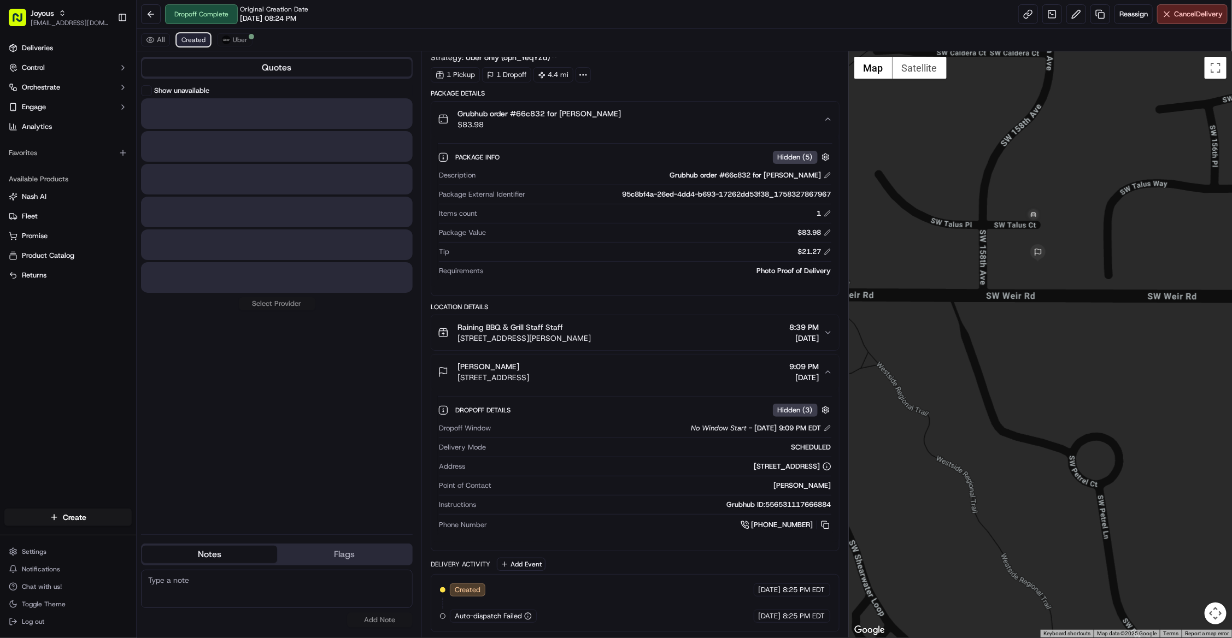
scroll to position [37, 0]
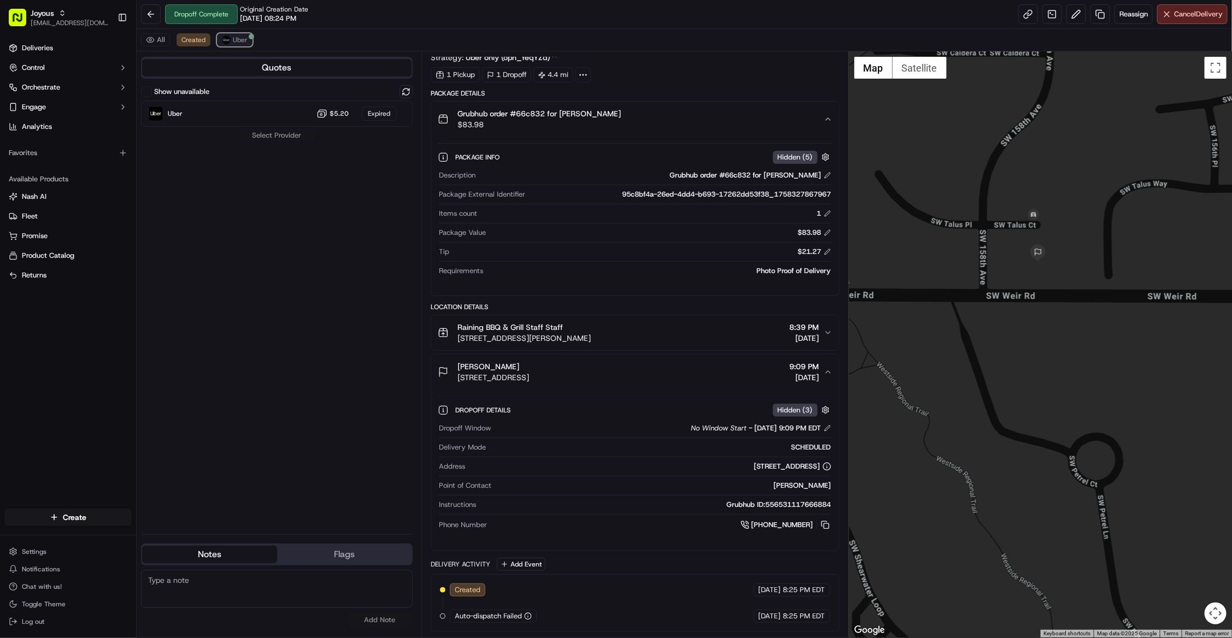
click at [234, 45] on button "Uber" at bounding box center [235, 39] width 36 height 13
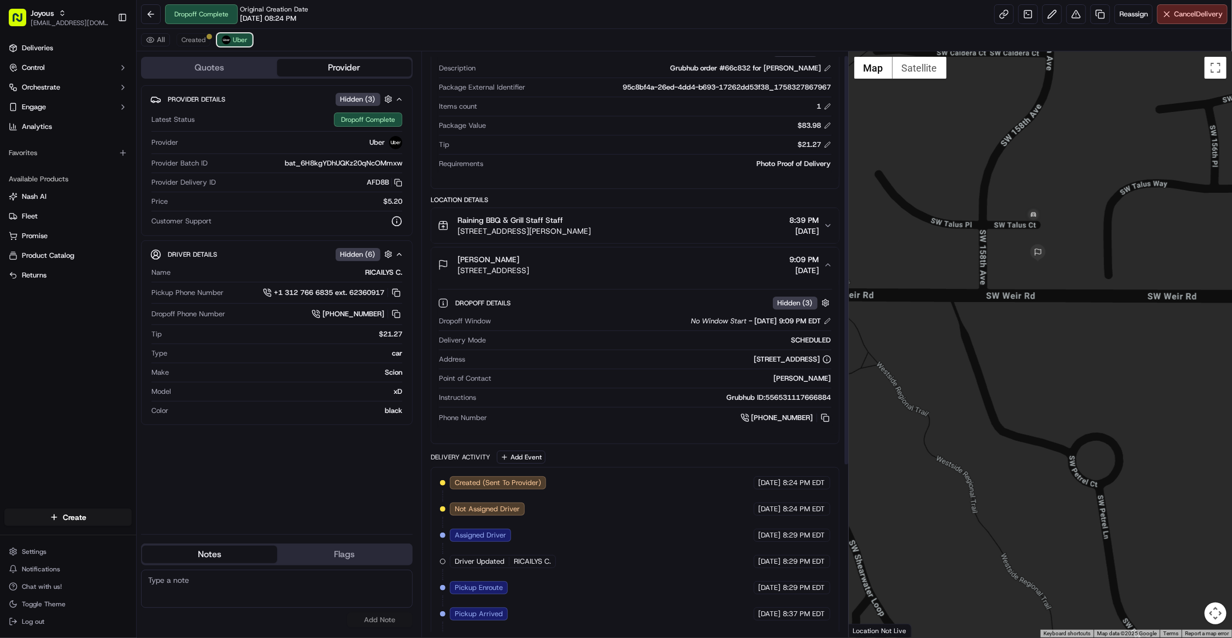
scroll to position [0, 0]
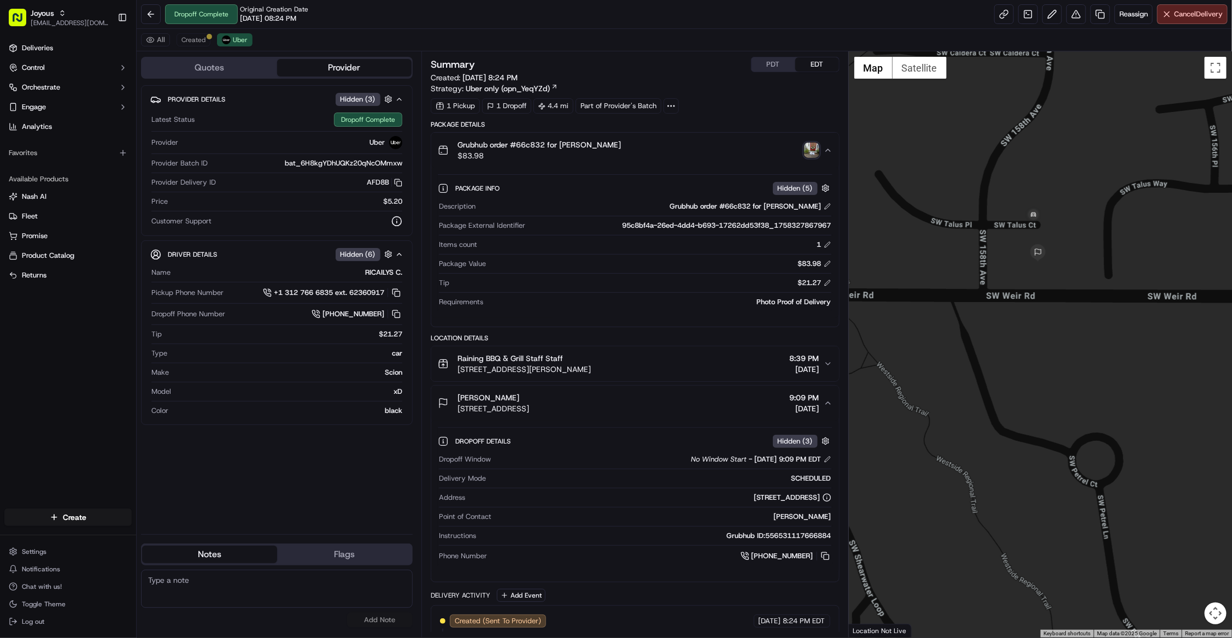
click at [744, 113] on div "1 Pickup 1 Dropoff 4.4 mi Part of Provider's Batch" at bounding box center [635, 105] width 409 height 15
click at [761, 103] on div "1 Pickup 1 Dropoff 4.4 mi Part of Provider's Batch" at bounding box center [635, 105] width 409 height 15
click at [755, 78] on div "Summary PDT EDT Created: 09/19/2025 8:24 PM Strategy: Uber only (opn_YeqYZd)" at bounding box center [635, 75] width 409 height 37
click at [723, 112] on div "1 Pickup 1 Dropoff 4.4 mi Part of Provider's Batch" at bounding box center [635, 105] width 409 height 15
click at [1074, 16] on button at bounding box center [1076, 14] width 20 height 20
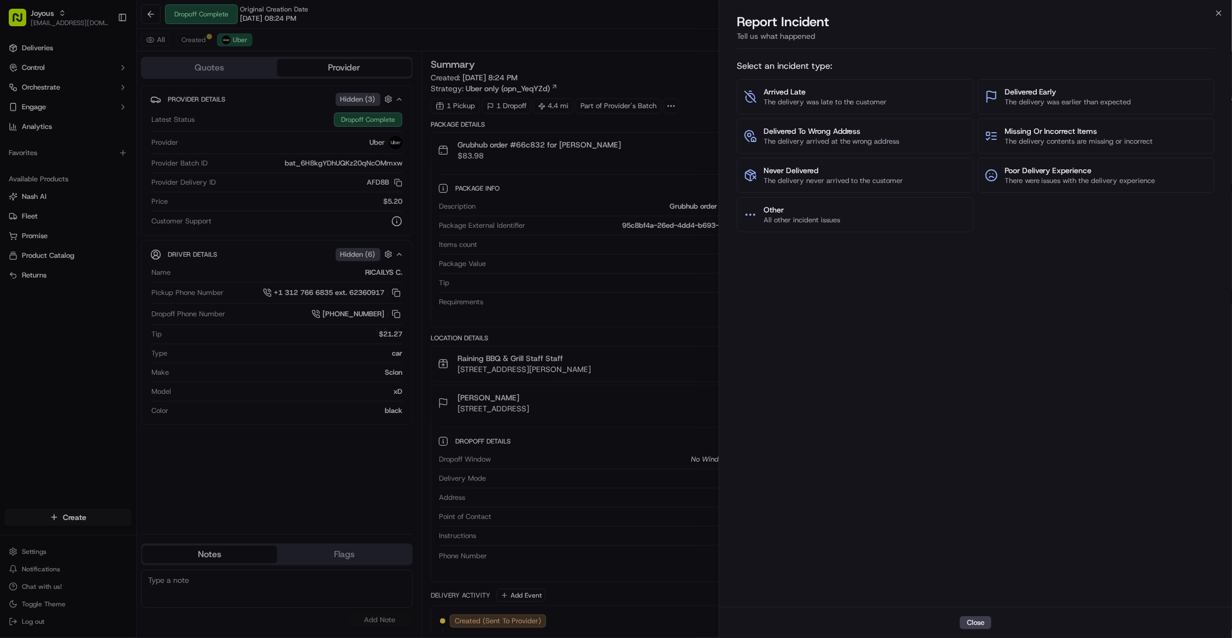
click at [1079, 358] on div "Select an incident type: Arrived Late The delivery was late to the customer Del…" at bounding box center [976, 330] width 478 height 550
click at [848, 130] on span "Delivered To Wrong Address" at bounding box center [831, 131] width 136 height 11
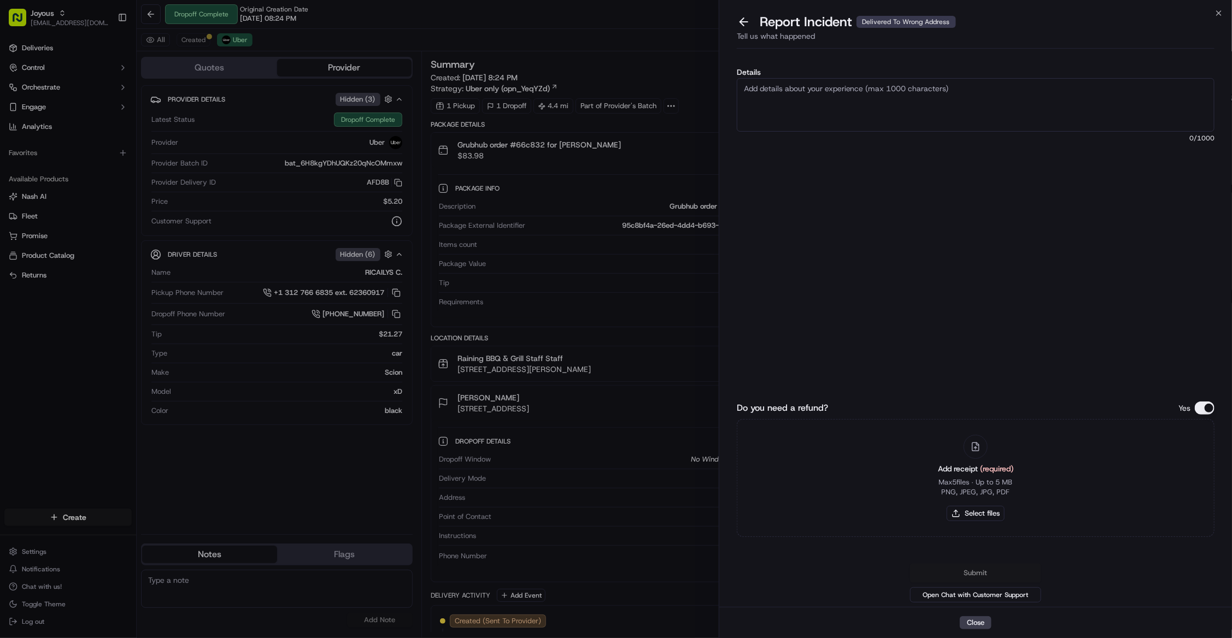
click at [820, 110] on textarea "Details" at bounding box center [976, 105] width 478 height 54
drag, startPoint x: 830, startPoint y: 91, endPoint x: 843, endPoint y: 107, distance: 21.0
click at [830, 91] on textarea "As per merchant, the drier delivered" at bounding box center [976, 105] width 478 height 54
click at [892, 115] on textarea "As per merchant, the drier delivered" at bounding box center [976, 105] width 478 height 54
click at [827, 94] on textarea "As per merchant, the drier delivered" at bounding box center [976, 105] width 478 height 54
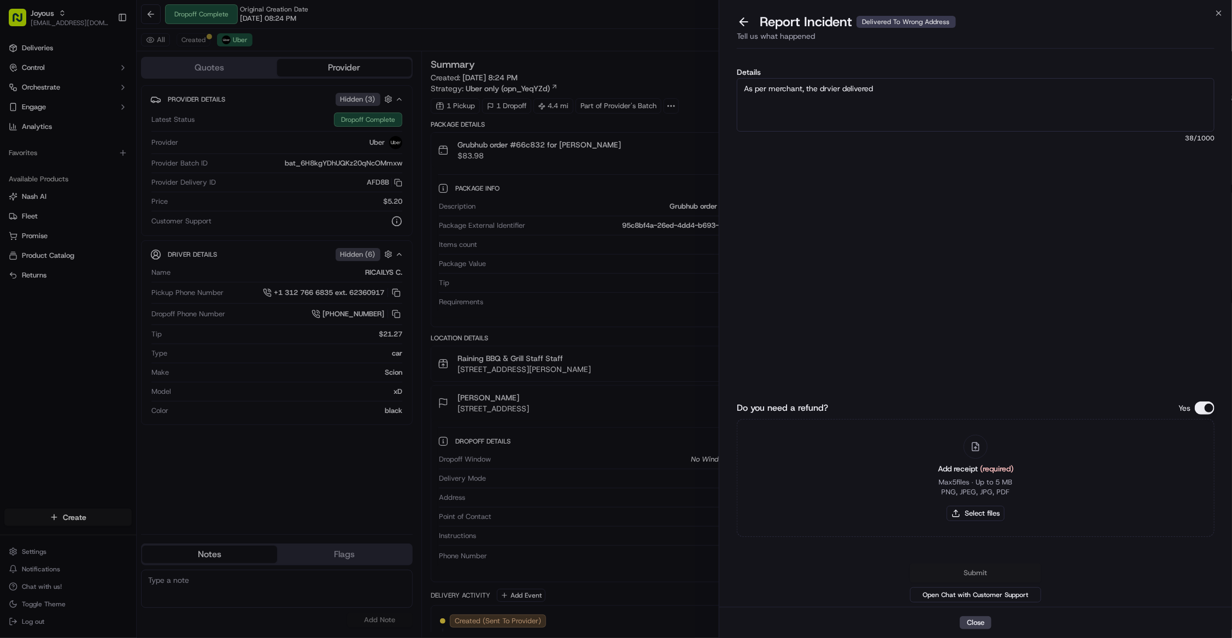
click at [904, 92] on textarea "As per merchant, the drvier delivered" at bounding box center [976, 105] width 478 height 54
click at [859, 89] on textarea "As per merchant, the drvier delivered" at bounding box center [976, 105] width 478 height 54
type textarea "As per merchant, the driver delivered the order to a wrong location. Proof of d…"
click at [1207, 411] on button "Do you need a refund?" at bounding box center [1204, 408] width 20 height 13
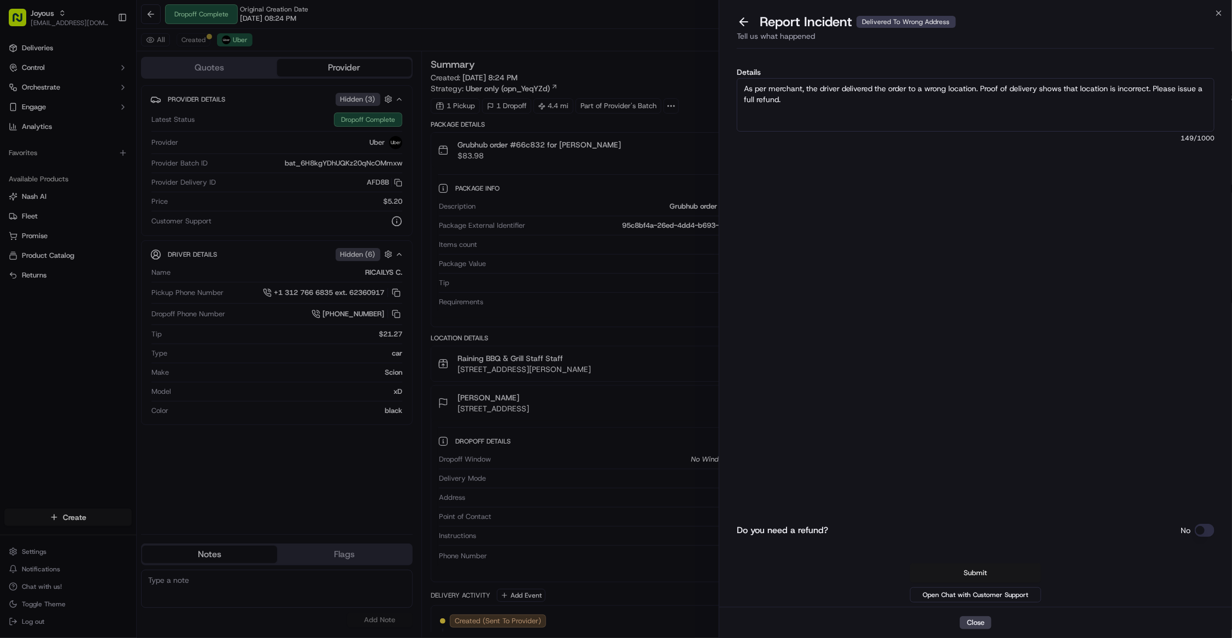
click at [992, 570] on button "Submit" at bounding box center [975, 573] width 131 height 20
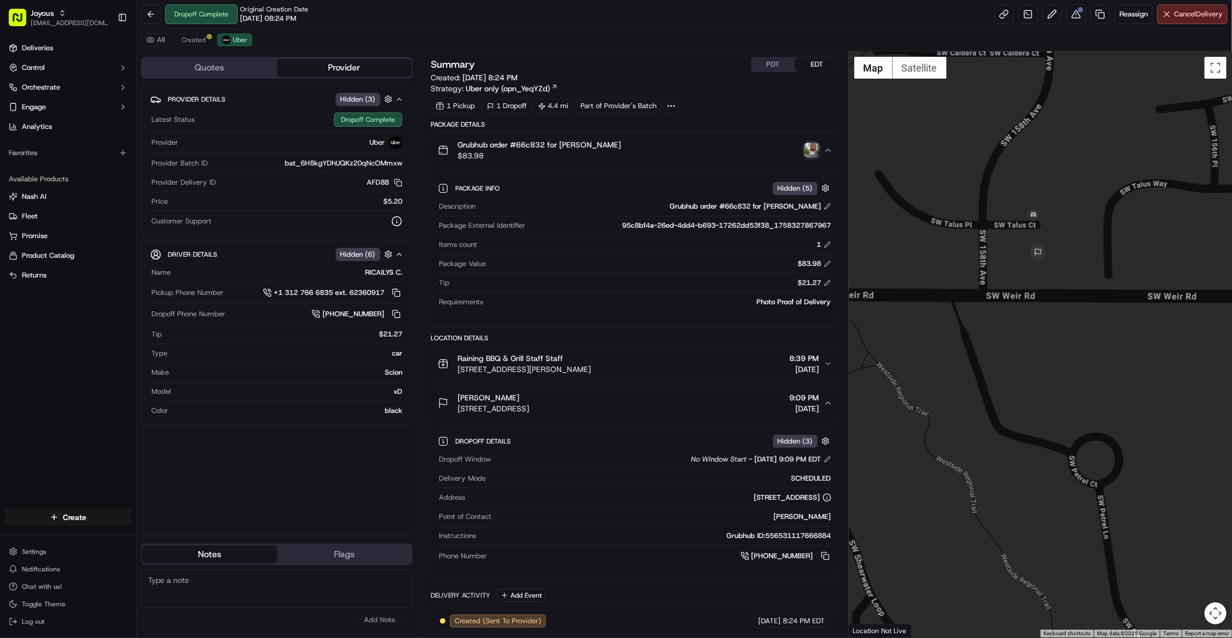
click at [263, 574] on textarea at bounding box center [277, 589] width 272 height 38
paste textarea "Caller Information: Customer Reason for Call: Customer did not receive the deli…"
click at [228, 577] on textarea "Caller Information: Customer Reason for Call: Customer did not receive the deli…" at bounding box center [277, 589] width 272 height 38
click at [229, 584] on textarea "Caller Information: Merchant Reason for Call: Customer did not receive the deli…" at bounding box center [277, 589] width 272 height 38
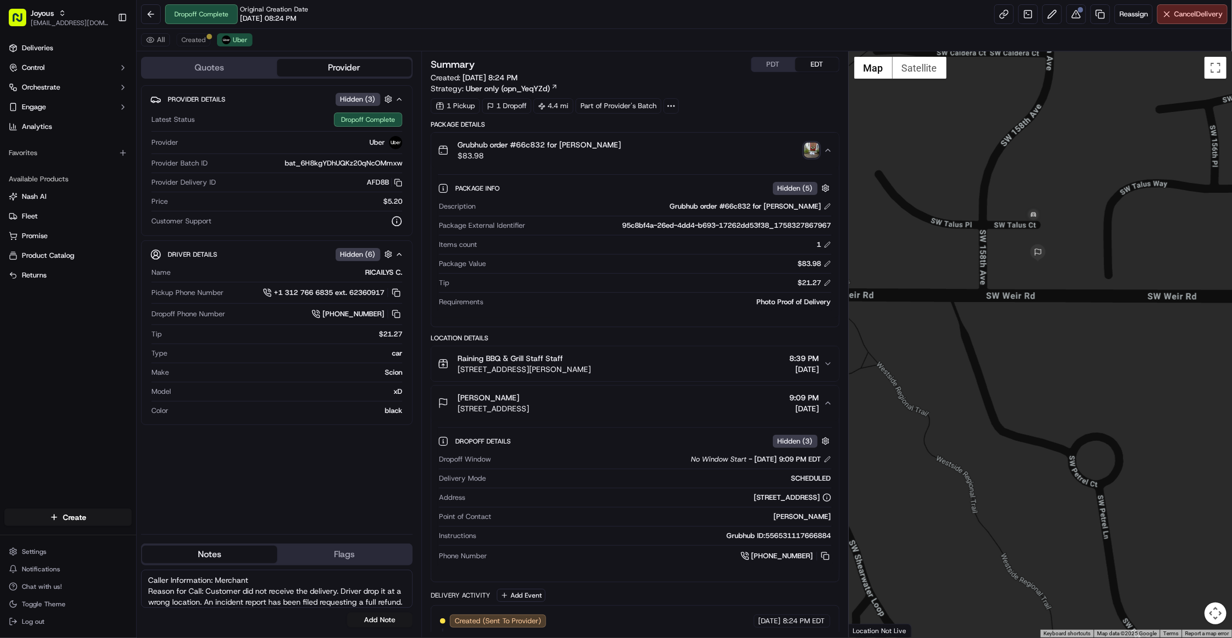
click at [229, 584] on textarea "Caller Information: Merchant Reason for Call: Customer did not receive the deli…" at bounding box center [277, 589] width 272 height 38
type textarea "Caller Information: Platform Reason for Call: Customer did not receive the deli…"
click at [380, 621] on button "Add Note" at bounding box center [380, 619] width 66 height 15
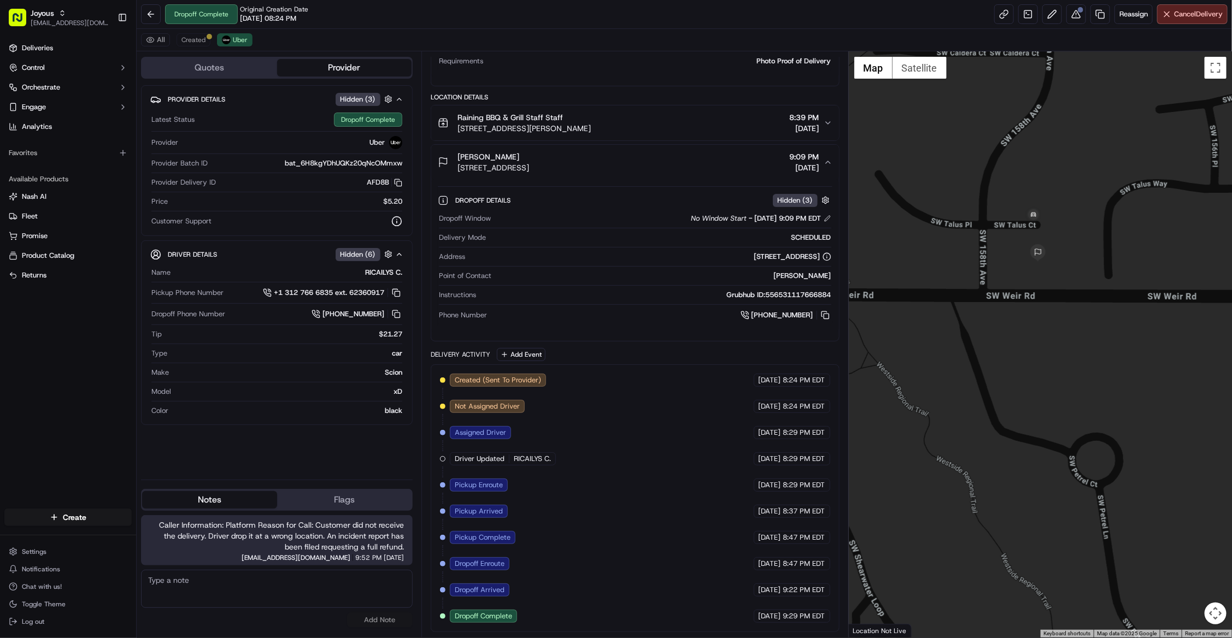
scroll to position [251, 0]
click at [596, 602] on div "Created (Sent To Provider) Uber 09/19/2025 8:24 PM EDT Not Assigned Driver Uber…" at bounding box center [635, 498] width 390 height 249
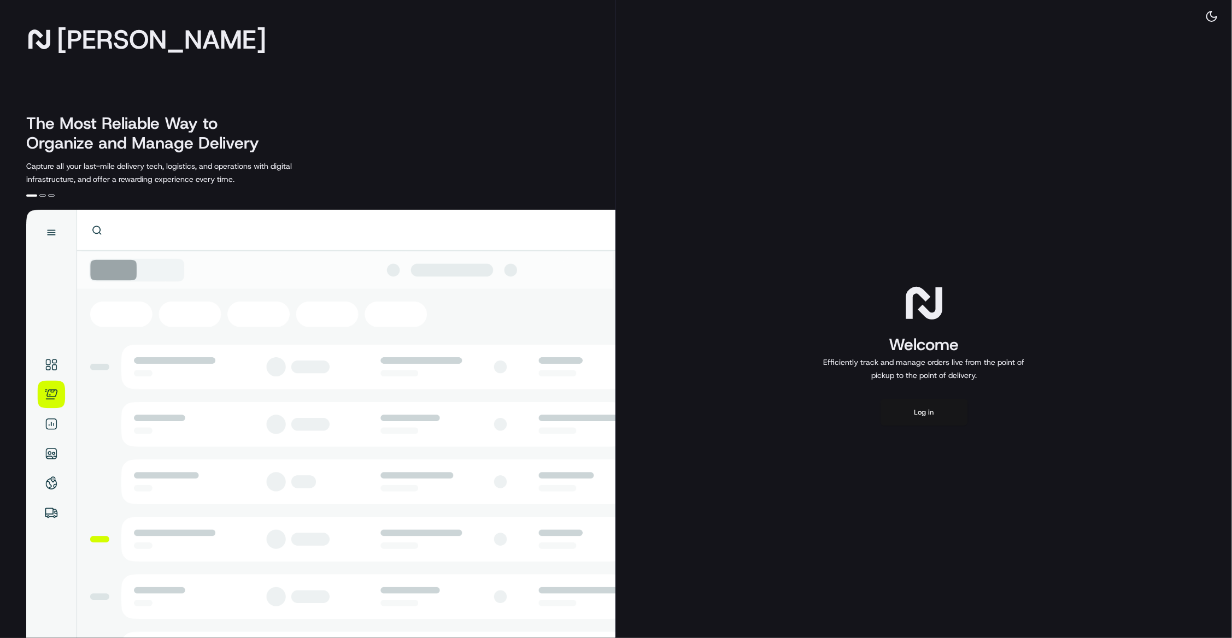
click at [950, 420] on button "Log in" at bounding box center [923, 412] width 87 height 26
